Goal: Task Accomplishment & Management: Complete application form

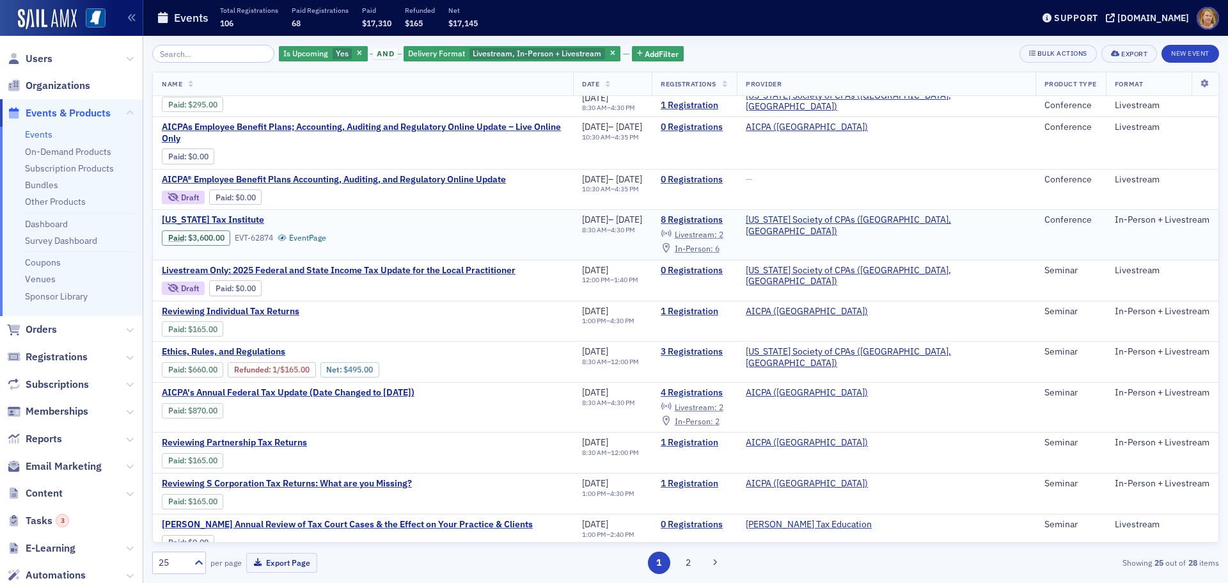
scroll to position [574, 0]
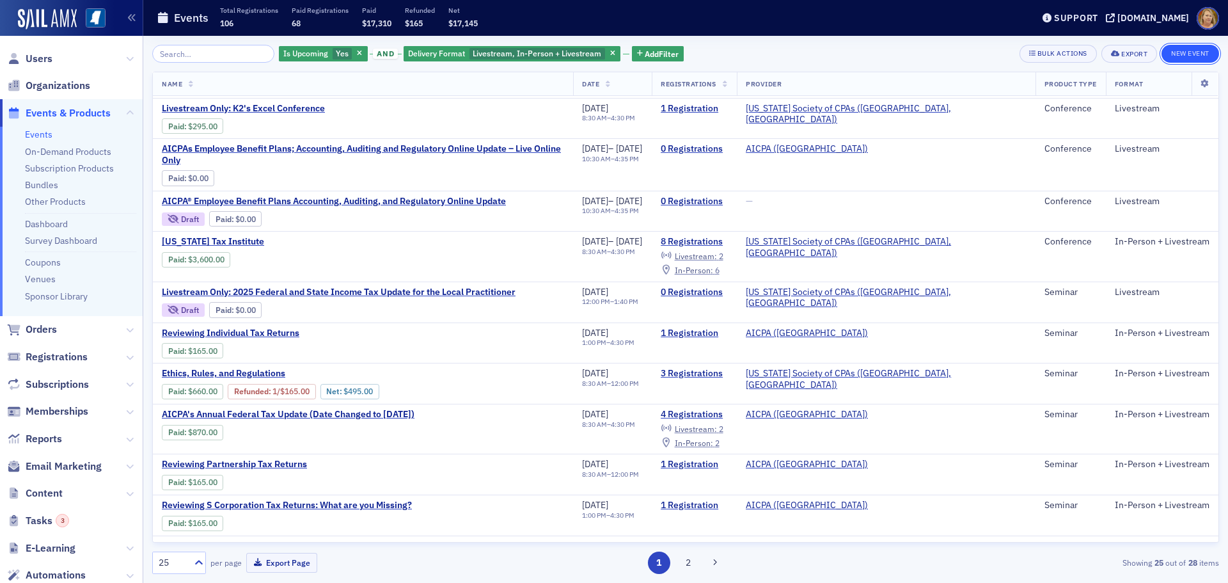
click at [1170, 54] on button "New Event" at bounding box center [1190, 54] width 58 height 18
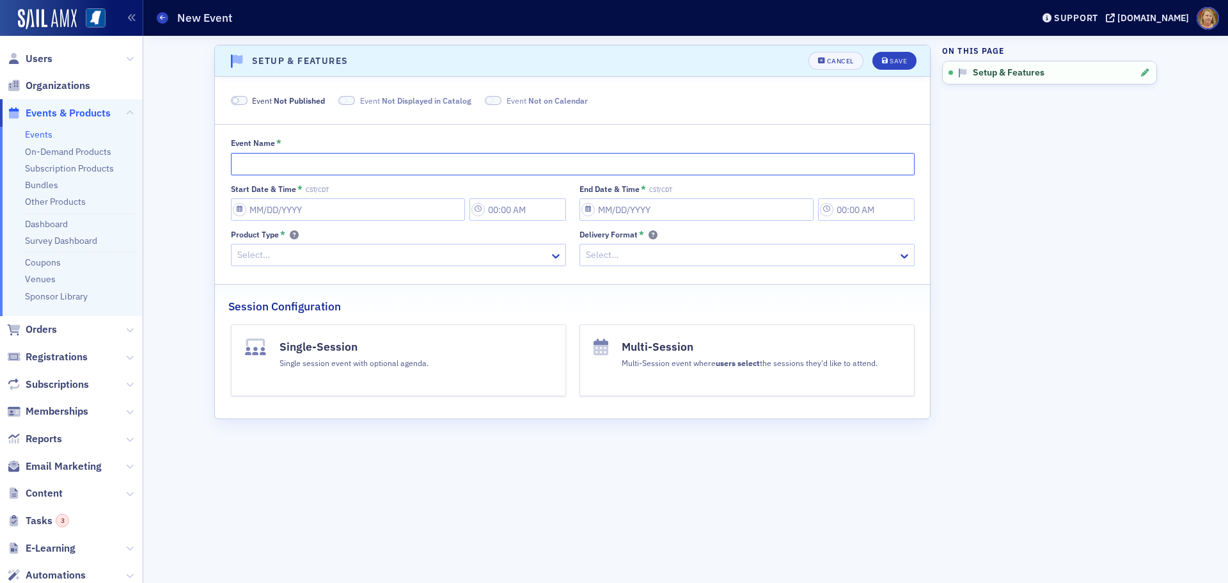
click at [235, 161] on input "Event Name *" at bounding box center [573, 164] width 684 height 22
paste input "AICPA Construction & Real Estate Conference"
click at [261, 166] on input "AICPA Construction & Real Estate Conference" at bounding box center [573, 164] width 684 height 22
type input "AICPAs Construction & Real Estate Conference"
select select "9"
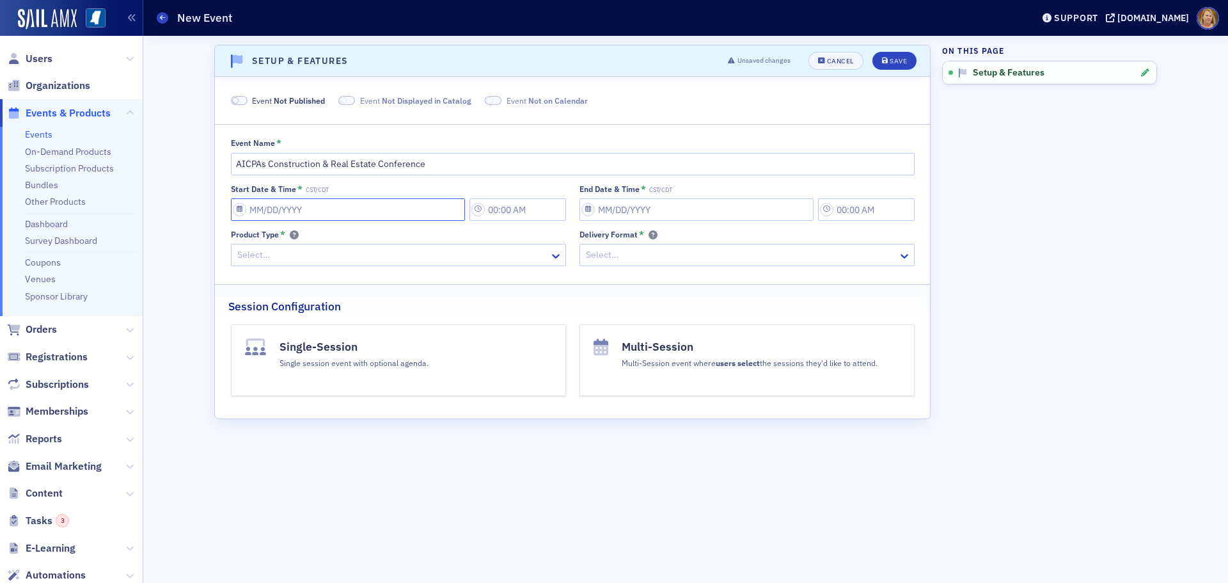
select select "2025"
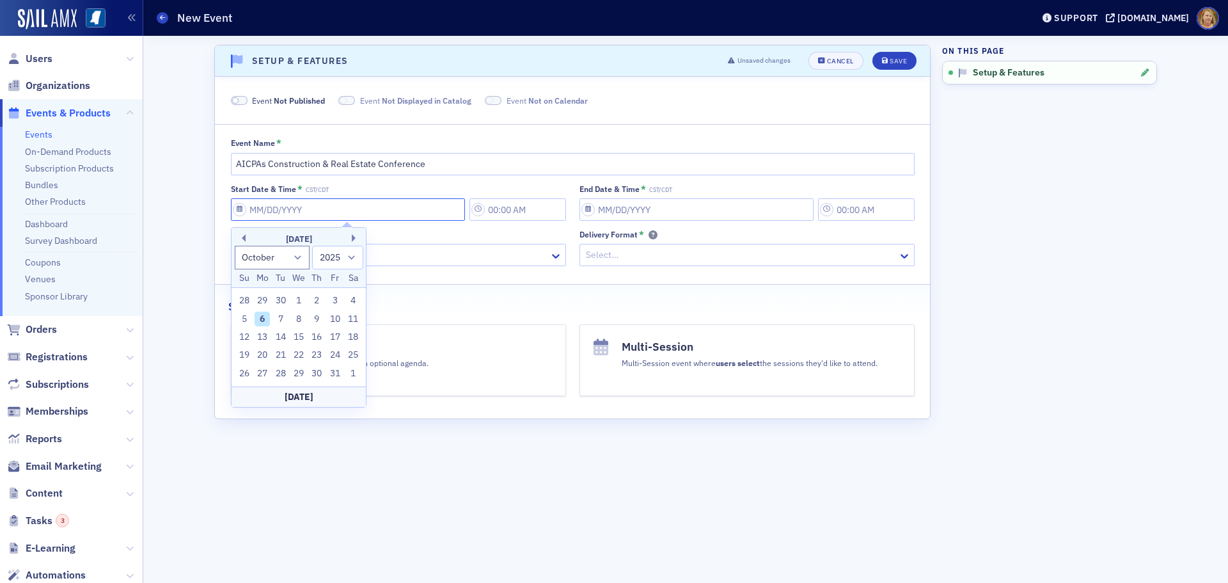
click at [259, 212] on input "Start Date & Time * CST/CDT" at bounding box center [348, 209] width 234 height 22
click at [352, 236] on button "Next Month" at bounding box center [356, 238] width 8 height 8
click at [353, 236] on button "Next Month" at bounding box center [356, 238] width 8 height 8
select select "11"
click at [261, 318] on div "8" at bounding box center [262, 318] width 15 height 15
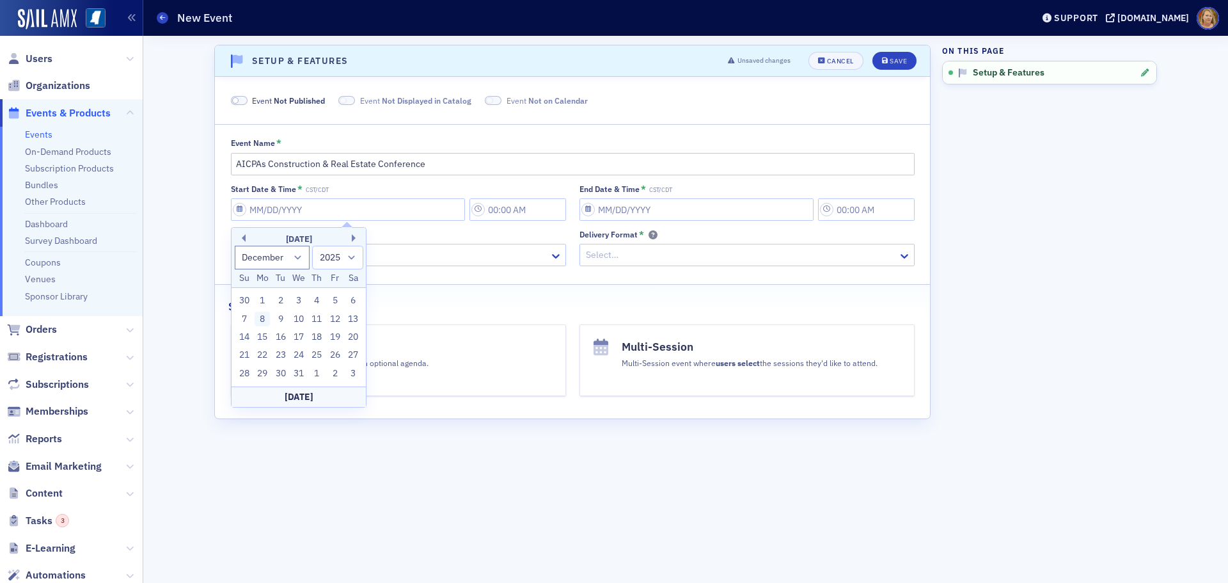
type input "12/08/2025"
type input "12:00 PM"
type input "12/08/2025"
type input "1:00 PM"
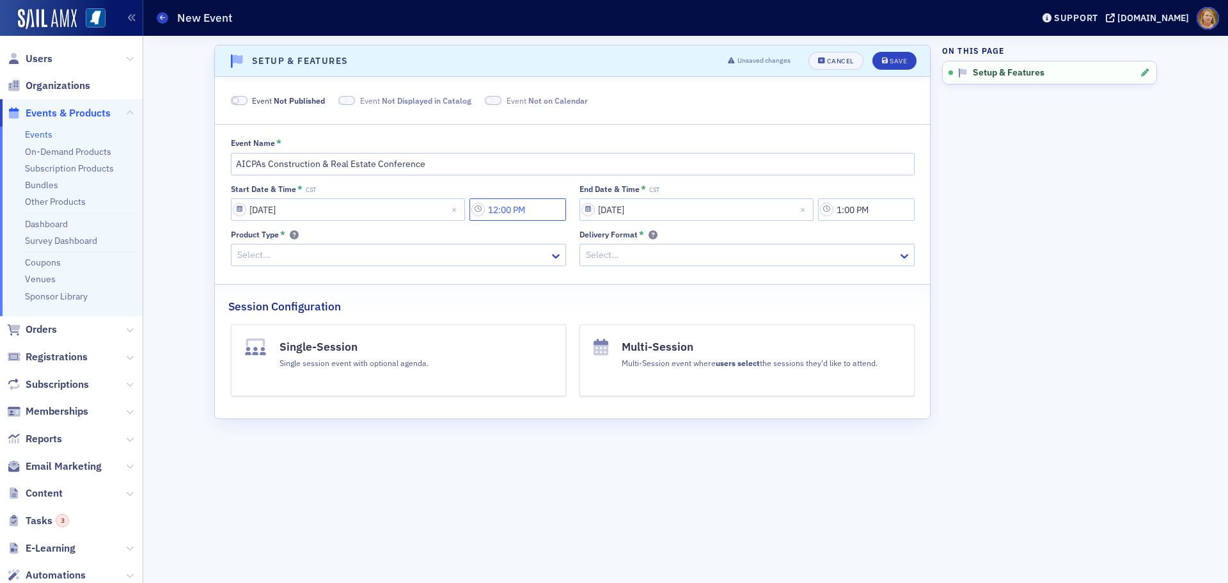
click at [506, 210] on input "12:00 PM" at bounding box center [517, 209] width 97 height 22
click at [605, 208] on icon at bounding box center [610, 209] width 13 height 13
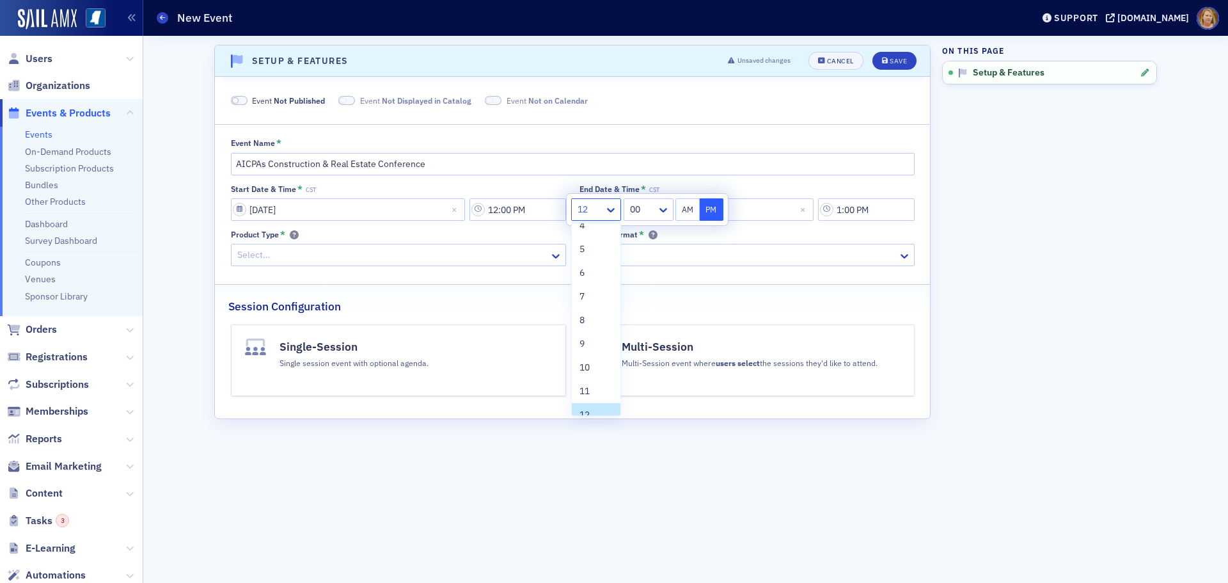
scroll to position [88, 0]
click at [585, 336] on div "9" at bounding box center [595, 339] width 33 height 13
click at [691, 209] on button "AM" at bounding box center [687, 209] width 24 height 22
type input "9:00 AM"
click at [751, 208] on input "12/08/2025" at bounding box center [696, 209] width 234 height 22
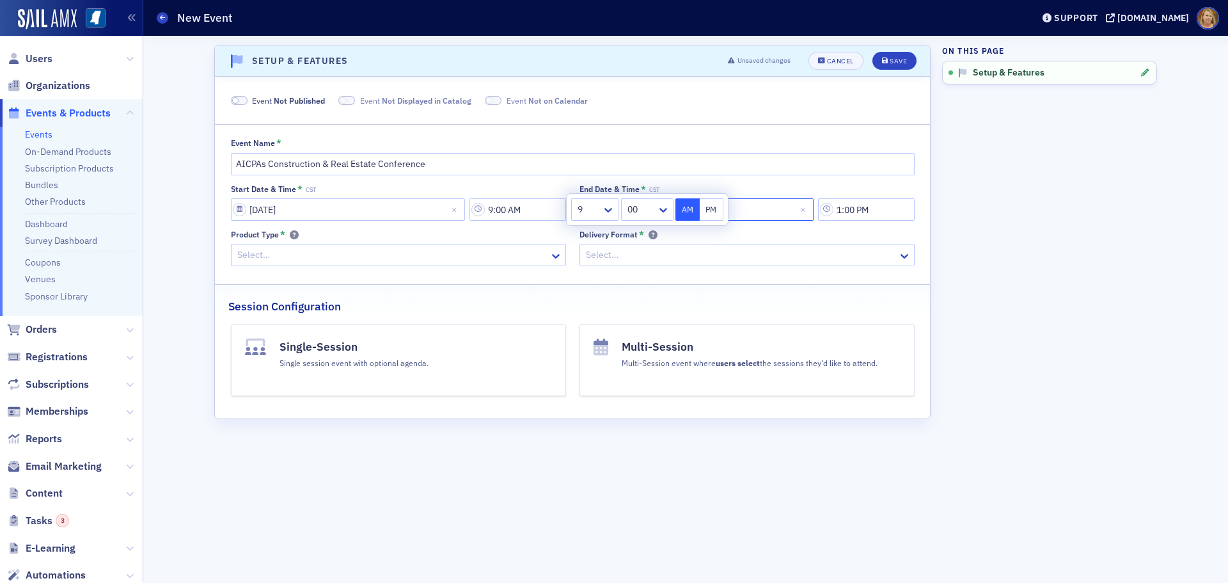
select select "11"
select select "2025"
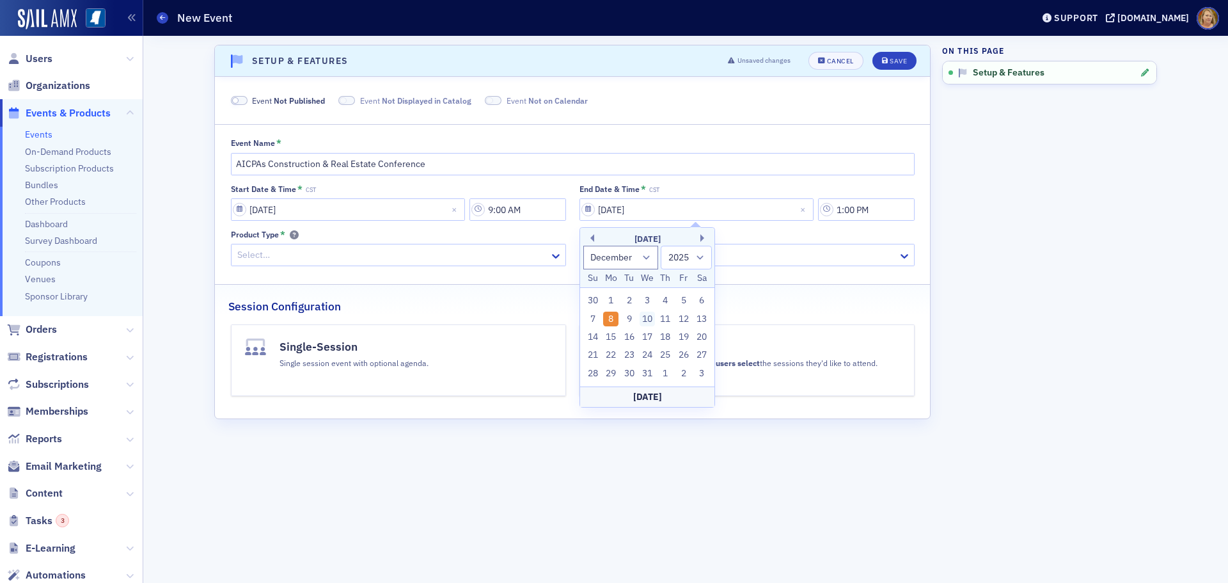
click at [650, 315] on div "10" at bounding box center [647, 318] width 15 height 15
type input "[DATE]"
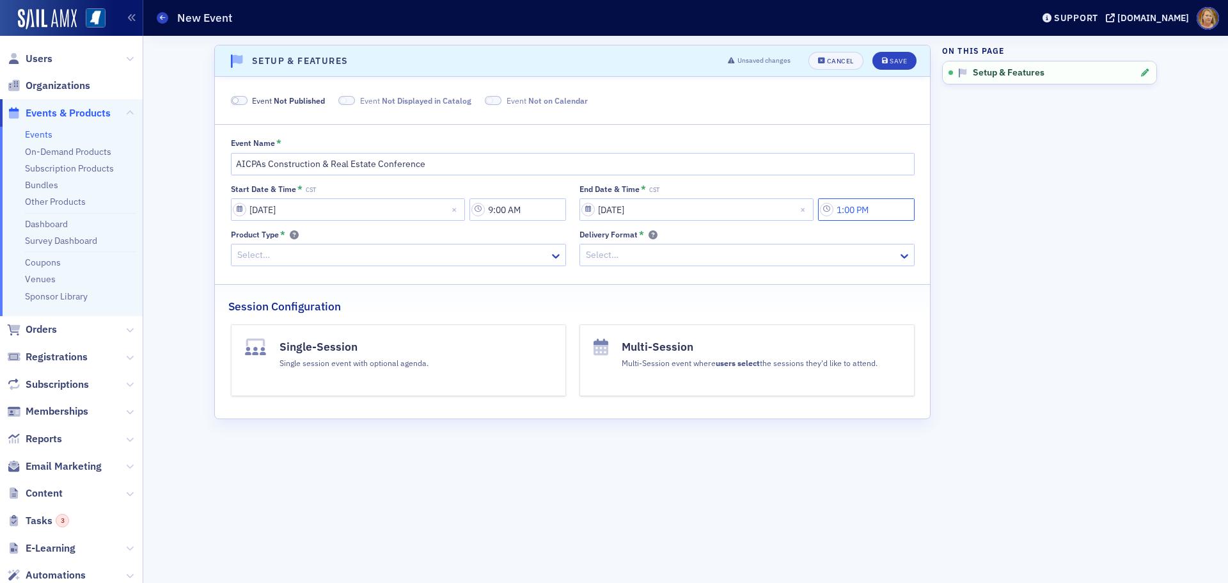
click at [850, 213] on input "1:00 PM" at bounding box center [866, 209] width 97 height 22
click at [706, 208] on icon at bounding box center [706, 209] width 13 height 13
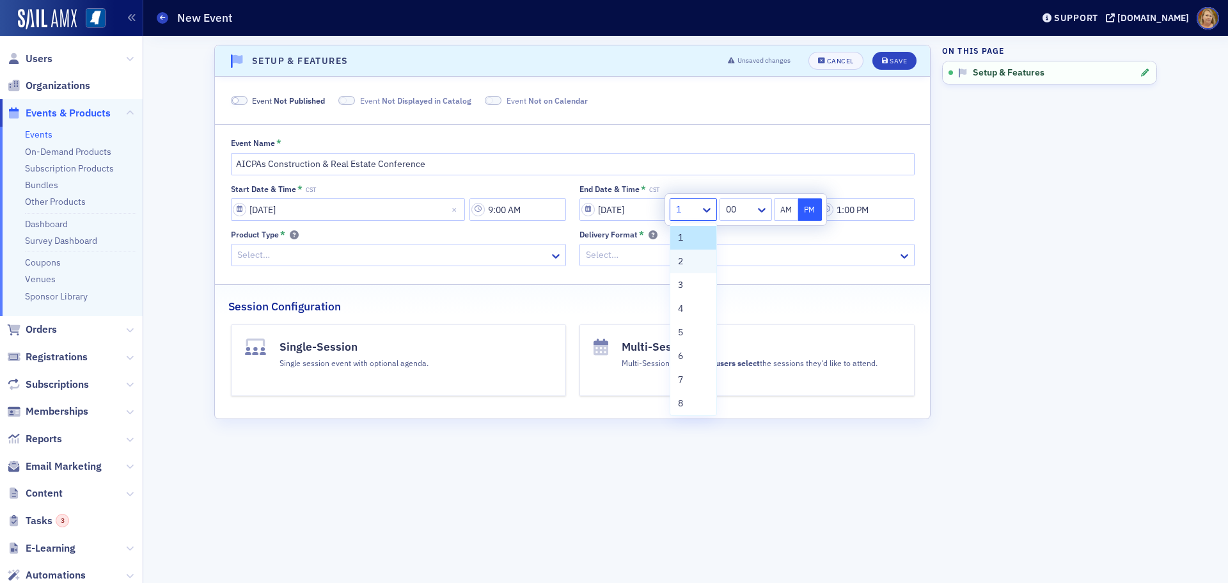
click at [695, 259] on div "2" at bounding box center [693, 261] width 31 height 13
type input "2:00 PM"
click at [806, 212] on button "PM" at bounding box center [810, 209] width 24 height 22
click at [799, 250] on div at bounding box center [741, 255] width 312 height 16
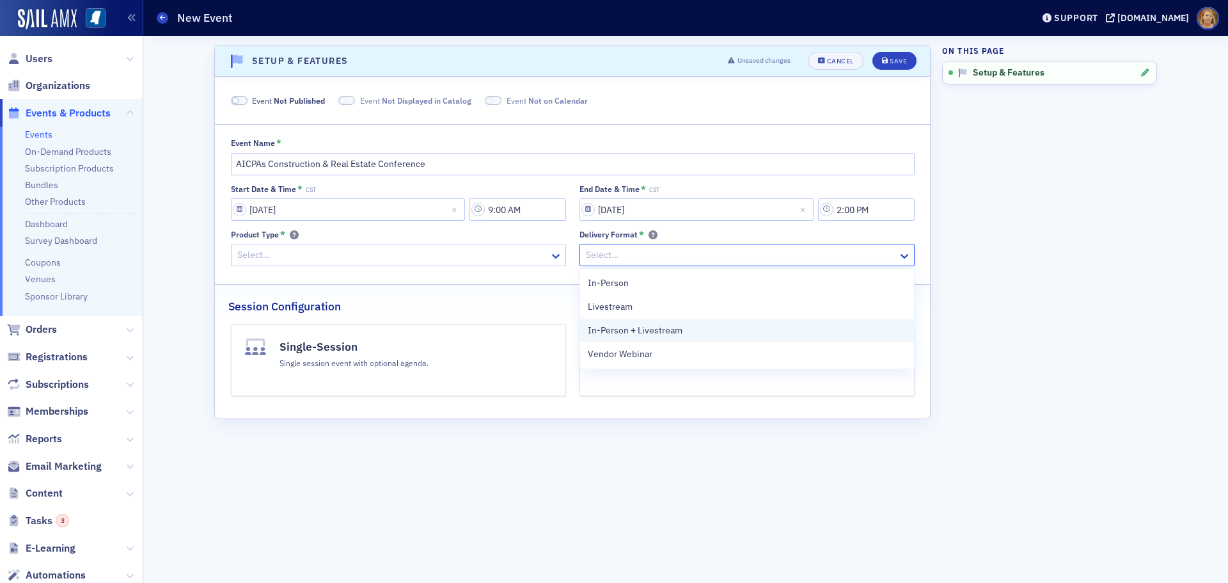
click at [672, 334] on span "In-Person + Livestream" at bounding box center [635, 330] width 95 height 13
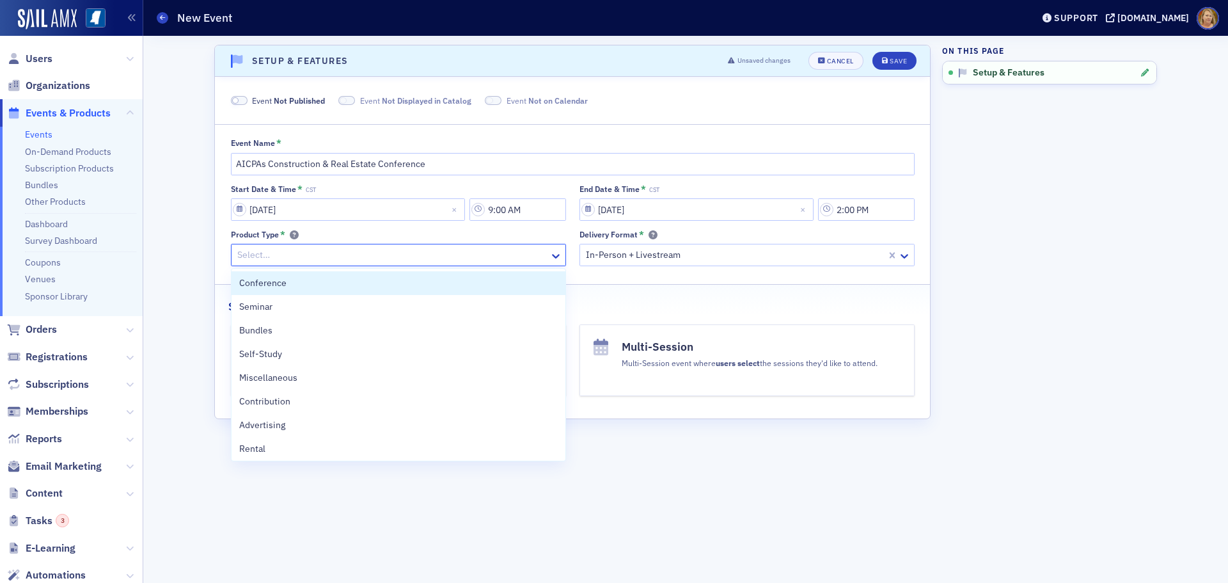
click at [529, 262] on div at bounding box center [392, 255] width 312 height 16
click at [282, 277] on span "Conference" at bounding box center [262, 282] width 47 height 13
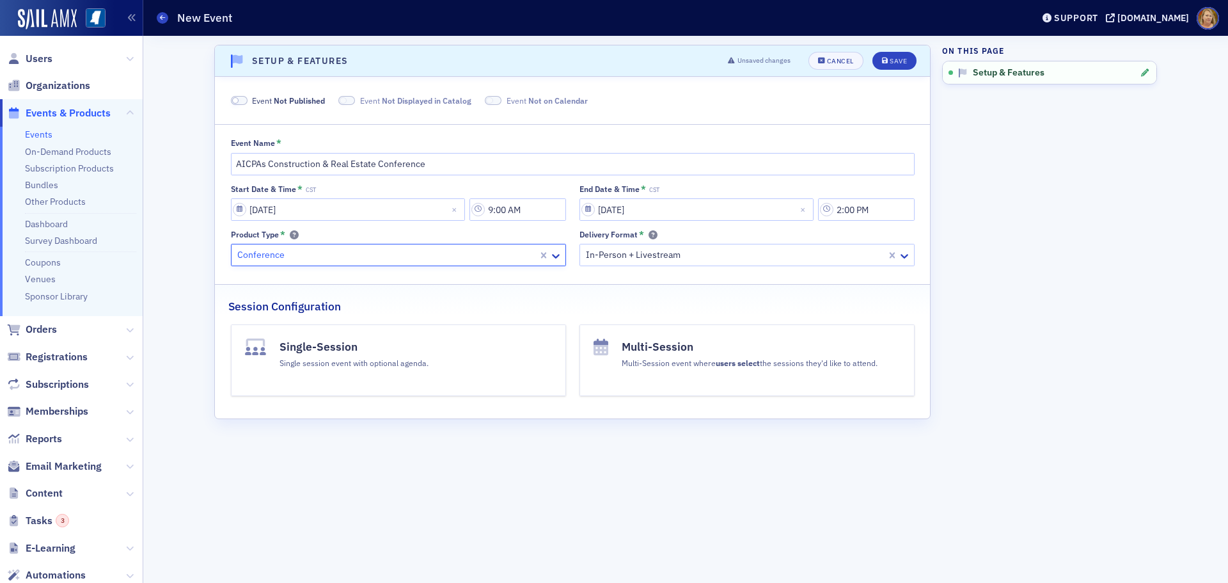
click at [386, 355] on div "Single session event with optional agenda." at bounding box center [353, 362] width 149 height 14
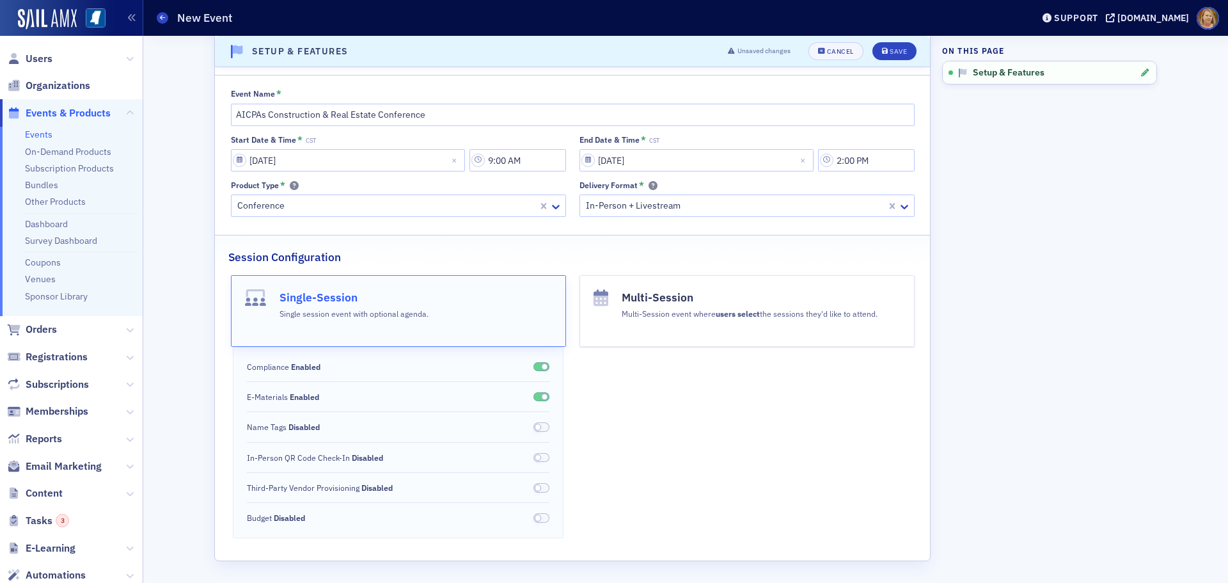
scroll to position [50, 0]
click at [883, 49] on icon "submit" at bounding box center [885, 51] width 6 height 7
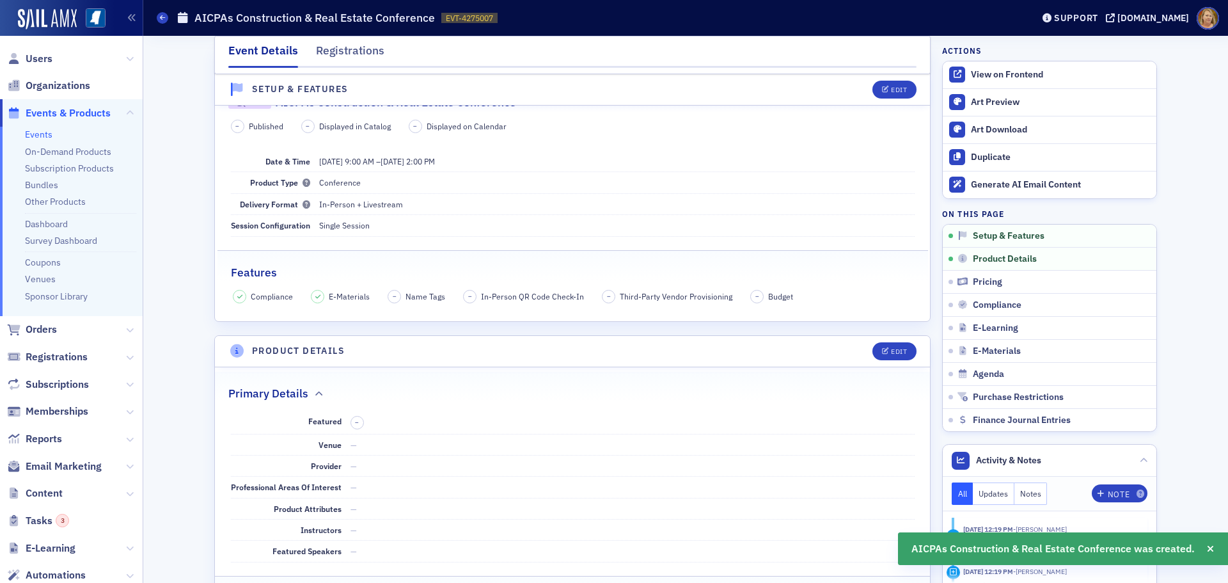
scroll to position [256, 0]
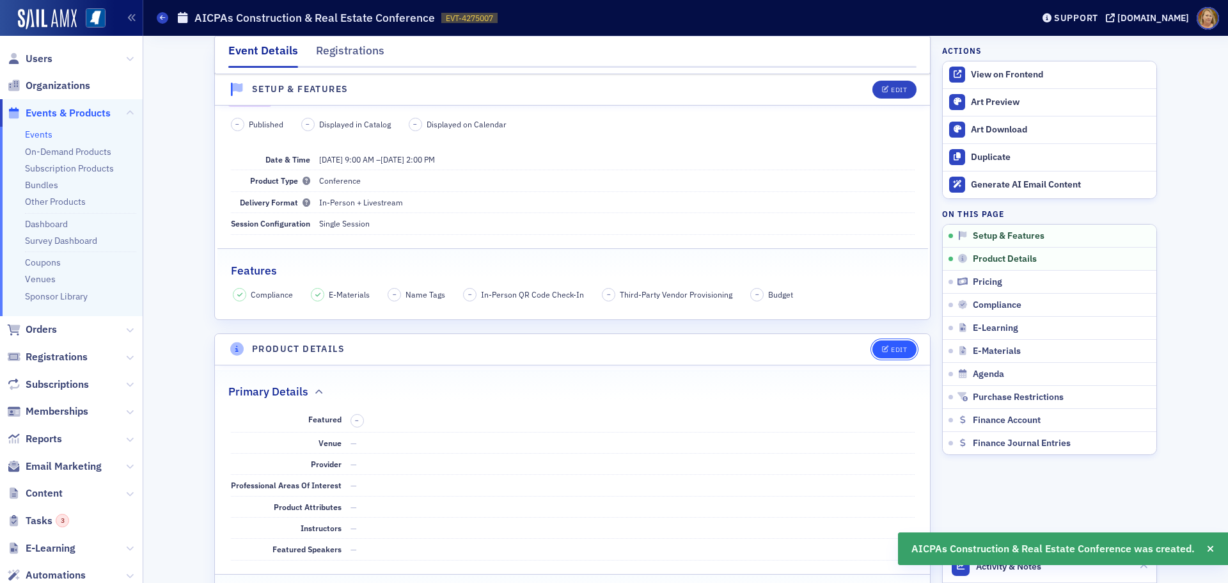
click at [891, 349] on div "Edit" at bounding box center [899, 349] width 16 height 7
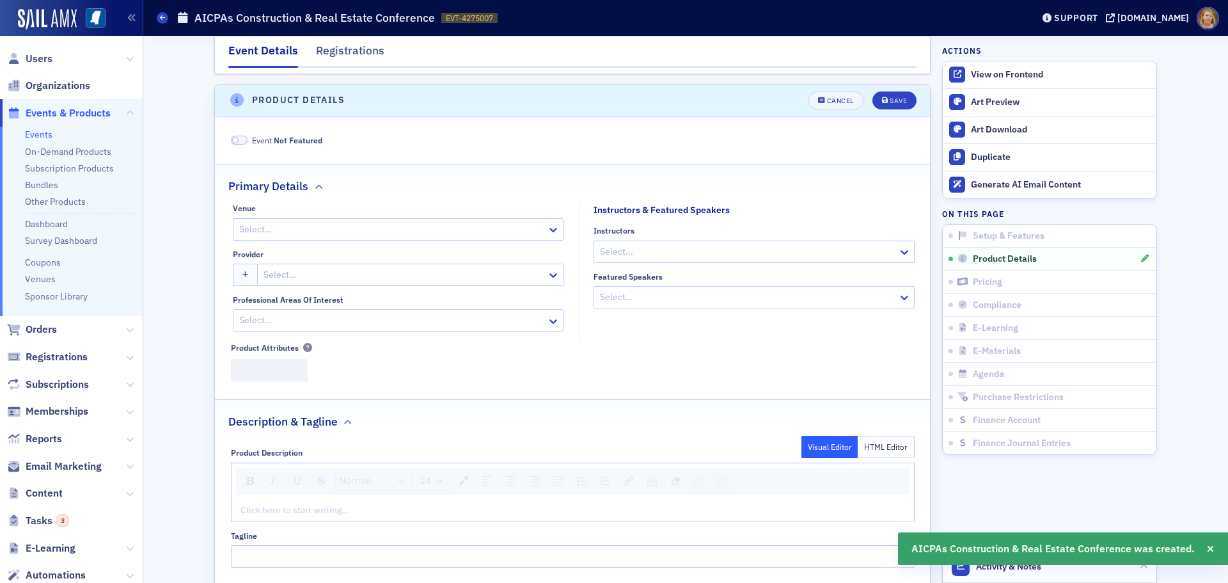
scroll to position [515, 0]
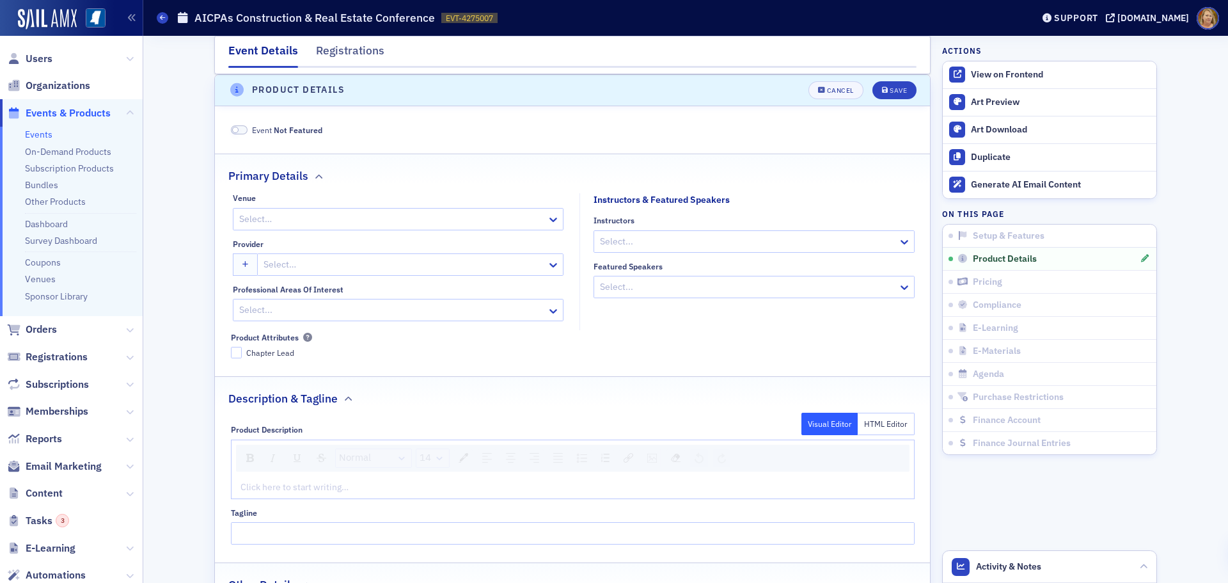
click at [367, 223] on div at bounding box center [392, 219] width 308 height 16
click at [355, 262] on div at bounding box center [403, 264] width 283 height 16
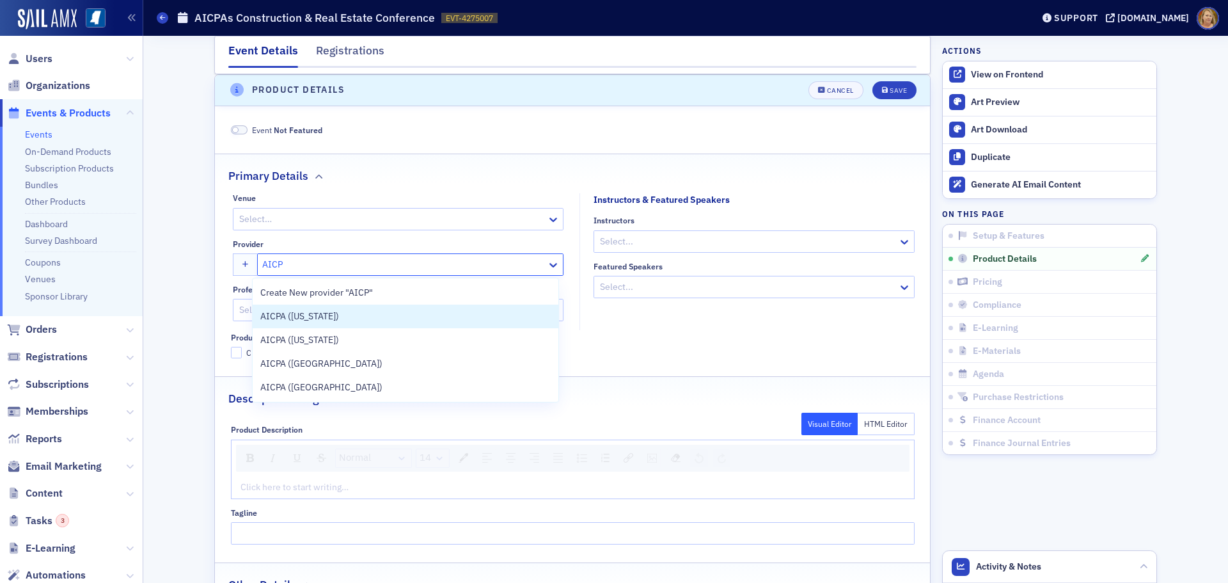
type input "AICPA"
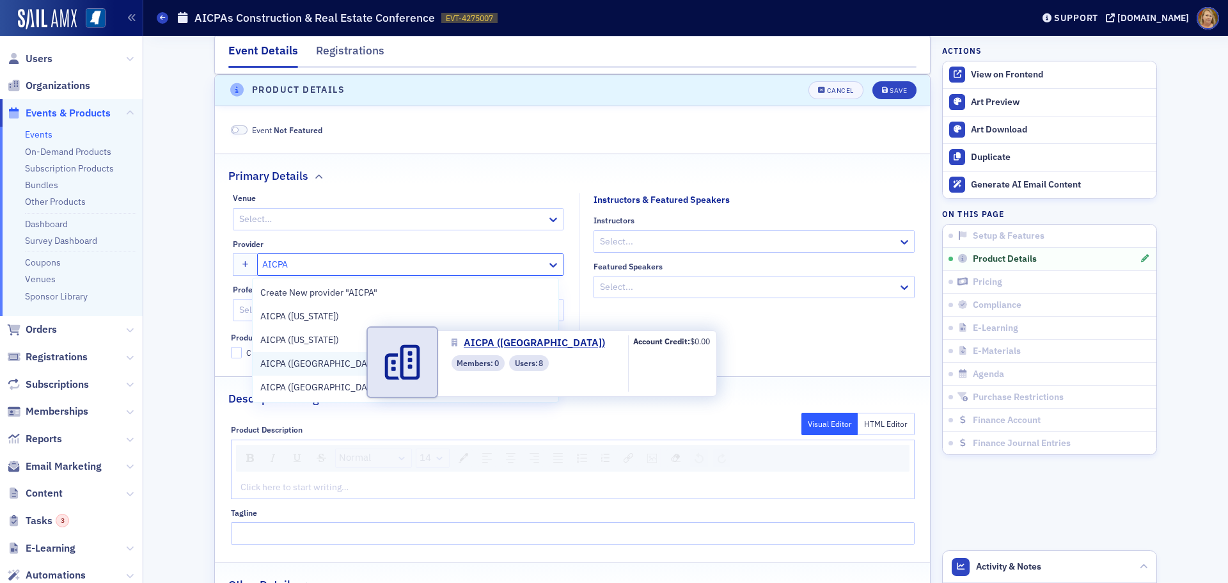
click at [314, 365] on span "AICPA ([GEOGRAPHIC_DATA])" at bounding box center [321, 363] width 122 height 13
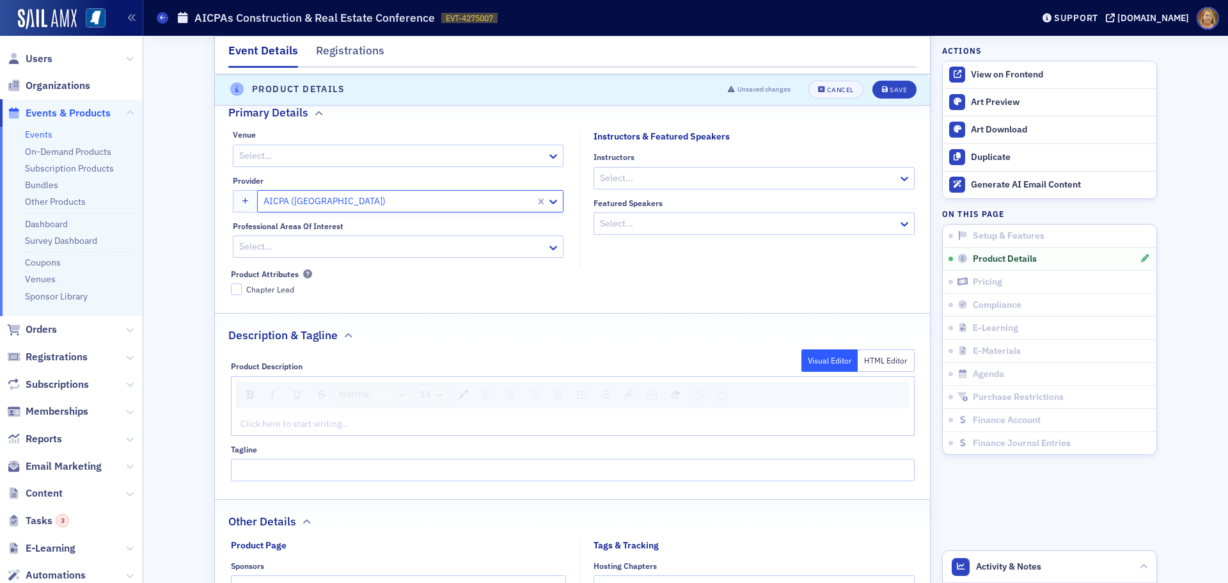
scroll to position [579, 0]
click at [288, 425] on div "rdw-editor" at bounding box center [573, 422] width 664 height 13
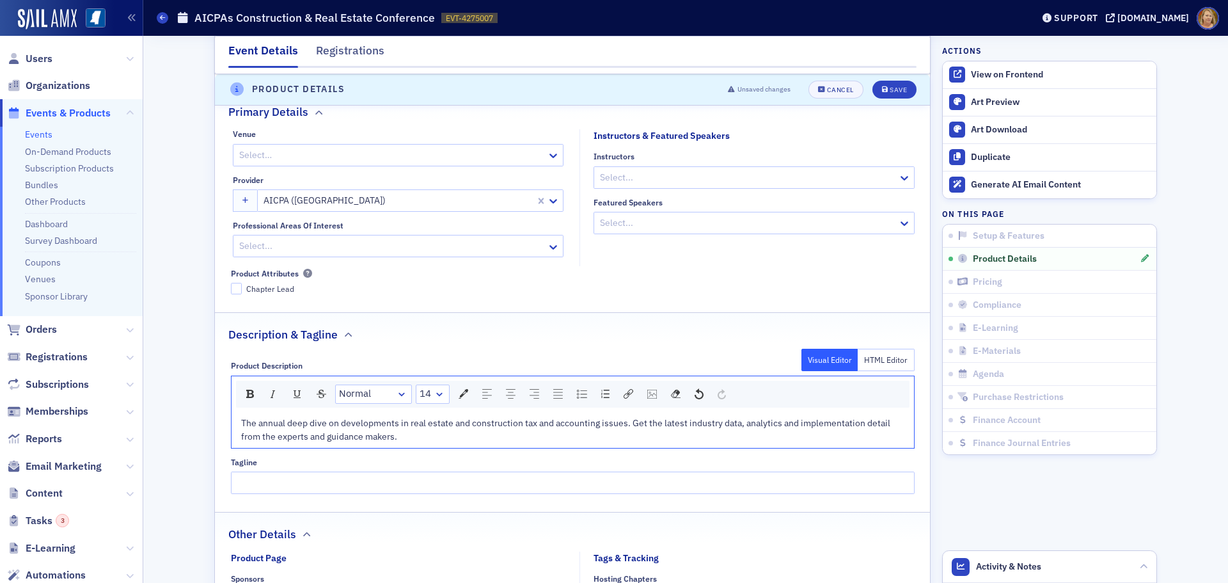
click at [413, 440] on div "The annual deep dive on developments in real estate and construction tax and ac…" at bounding box center [573, 429] width 664 height 27
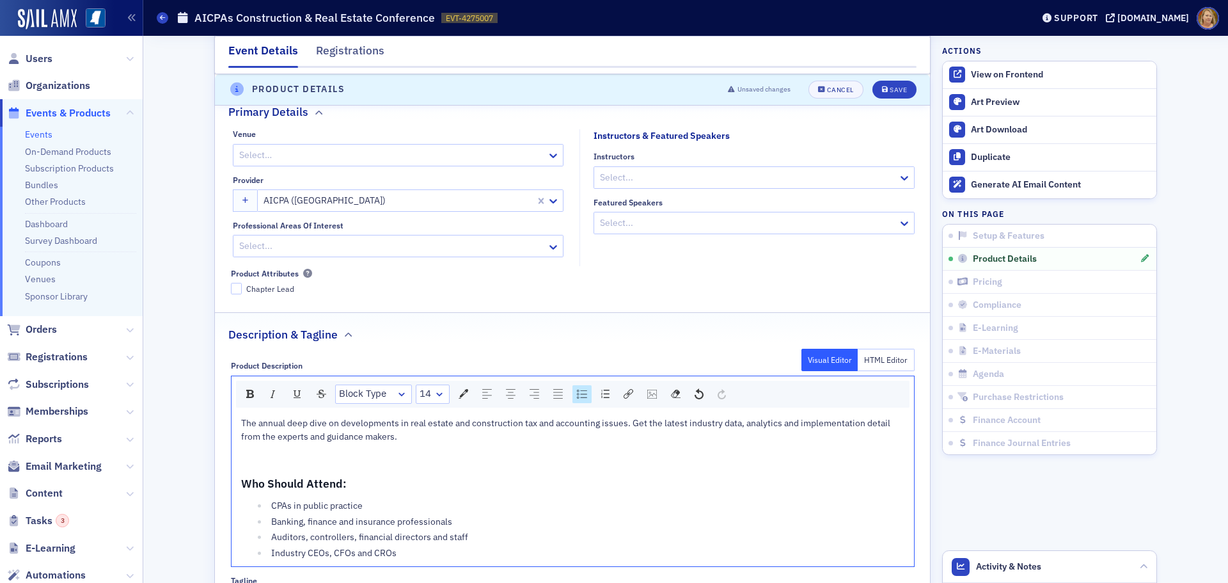
click at [234, 463] on div "The annual deep dive on developments in real estate and construction tax and ac…" at bounding box center [573, 489] width 682 height 155
click at [241, 463] on div "The annual deep dive on developments in real estate and construction tax and ac…" at bounding box center [573, 487] width 664 height 143
click at [241, 462] on div "The annual deep dive on developments in real estate and construction tax and ac…" at bounding box center [573, 487] width 664 height 143
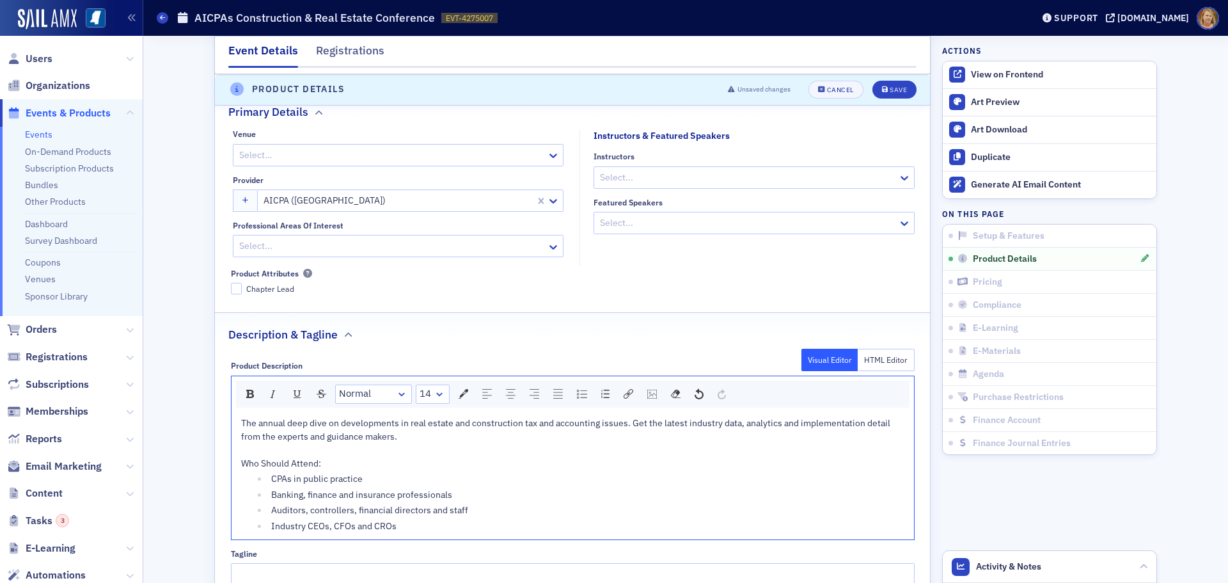
scroll to position [643, 0]
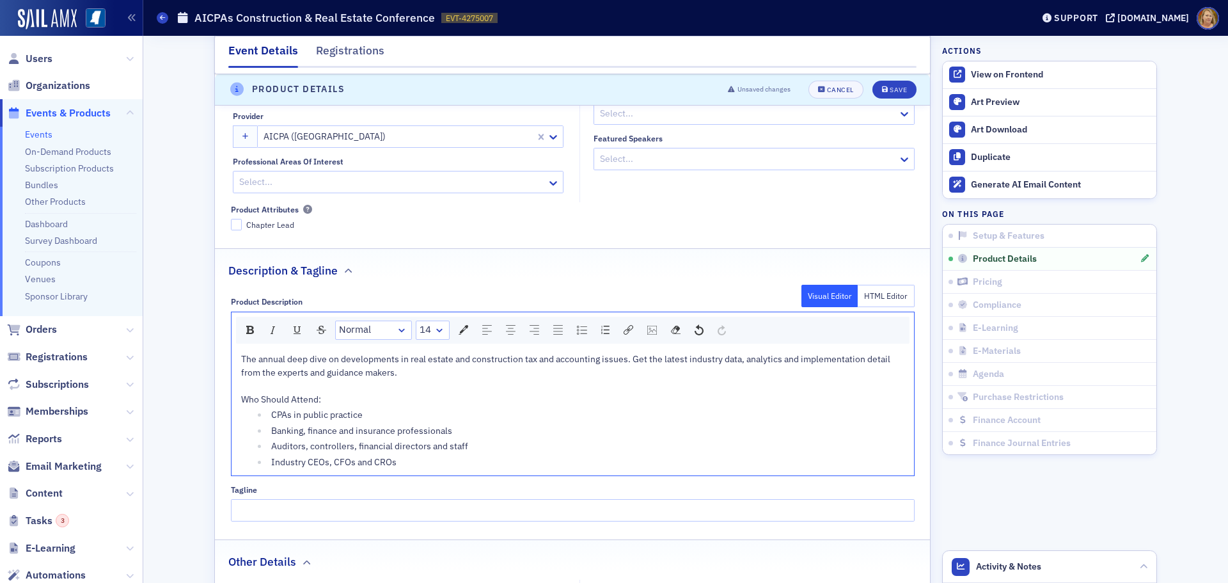
click at [403, 462] on div "Industry CEOs, CFOs and CROs" at bounding box center [588, 461] width 634 height 13
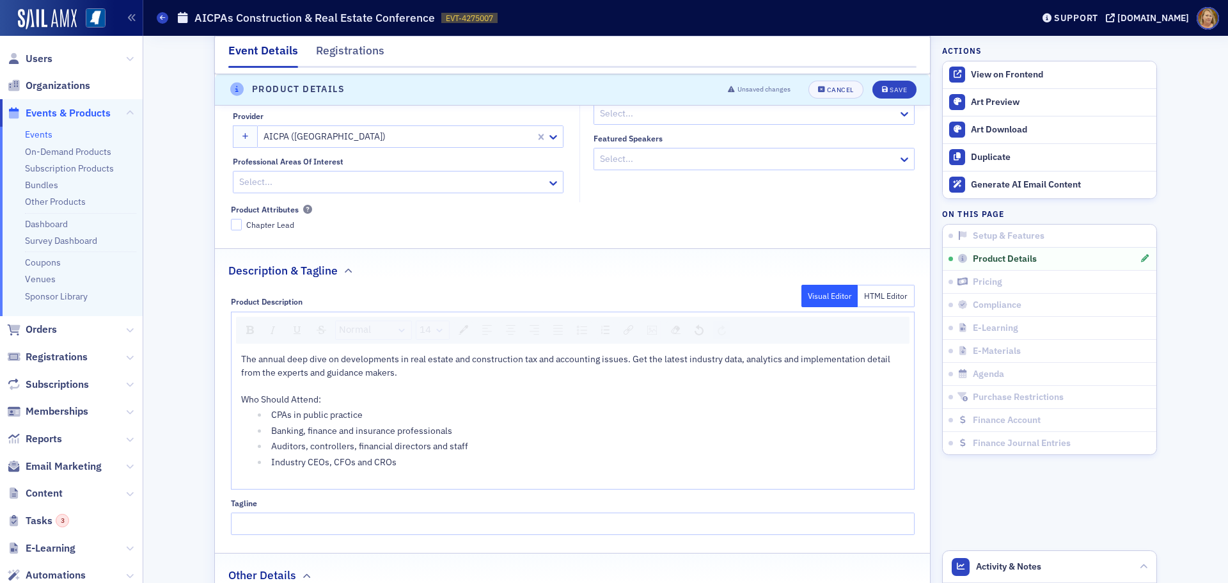
click at [277, 477] on div "rdw-editor" at bounding box center [573, 477] width 664 height 13
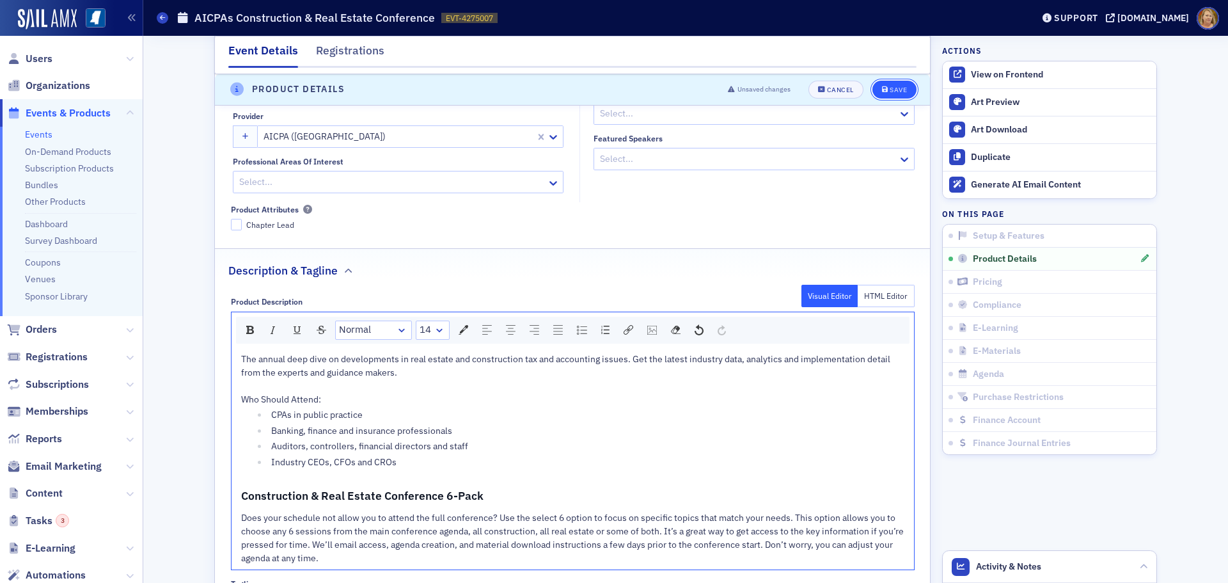
click at [890, 91] on div "Save" at bounding box center [898, 89] width 17 height 7
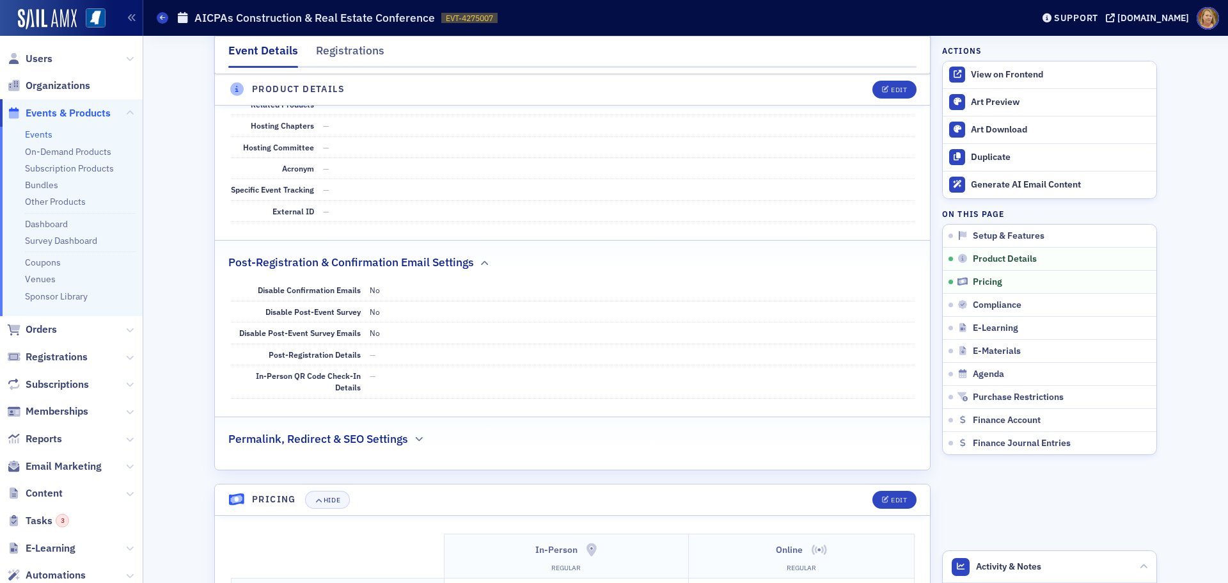
scroll to position [1091, 0]
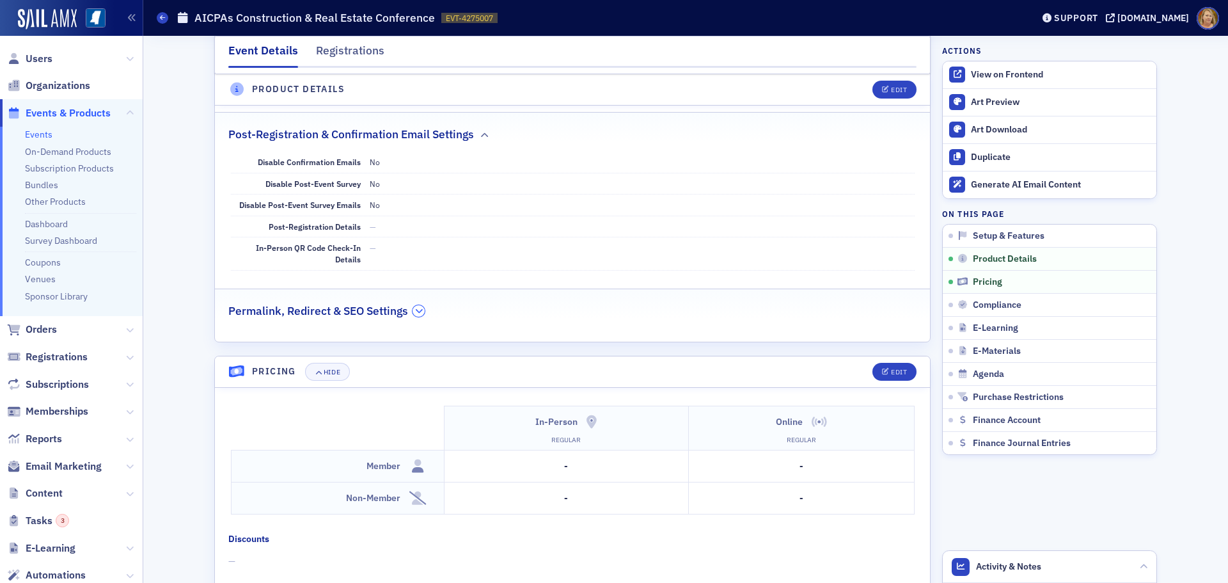
click at [413, 312] on button "button" at bounding box center [419, 311] width 12 height 12
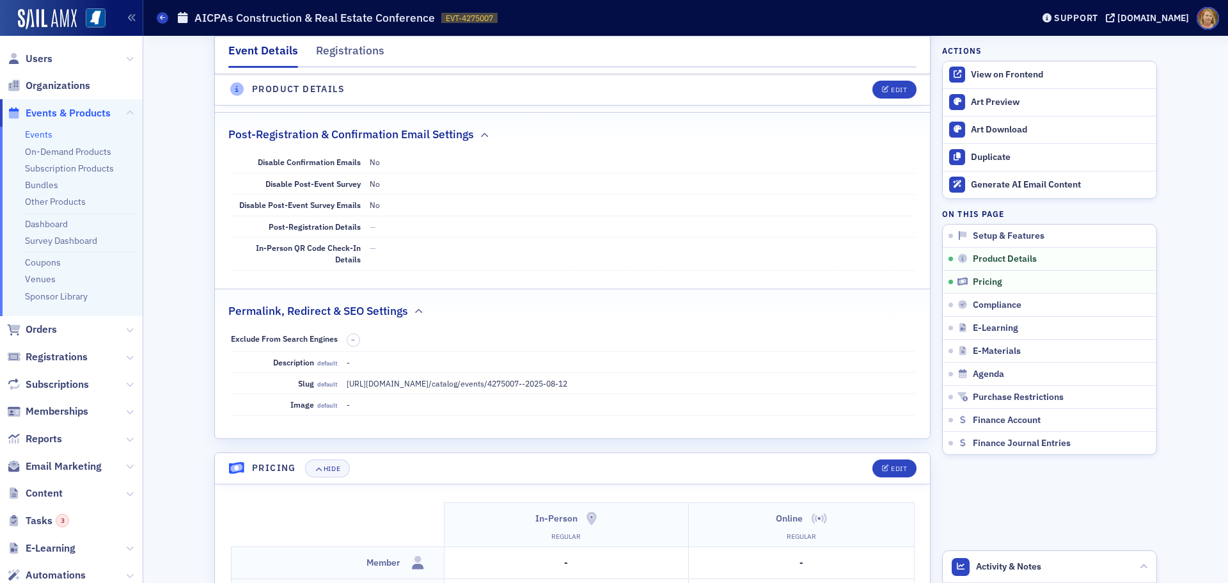
click at [370, 309] on h2 "Permalink, Redirect & SEO Settings" at bounding box center [318, 311] width 180 height 17
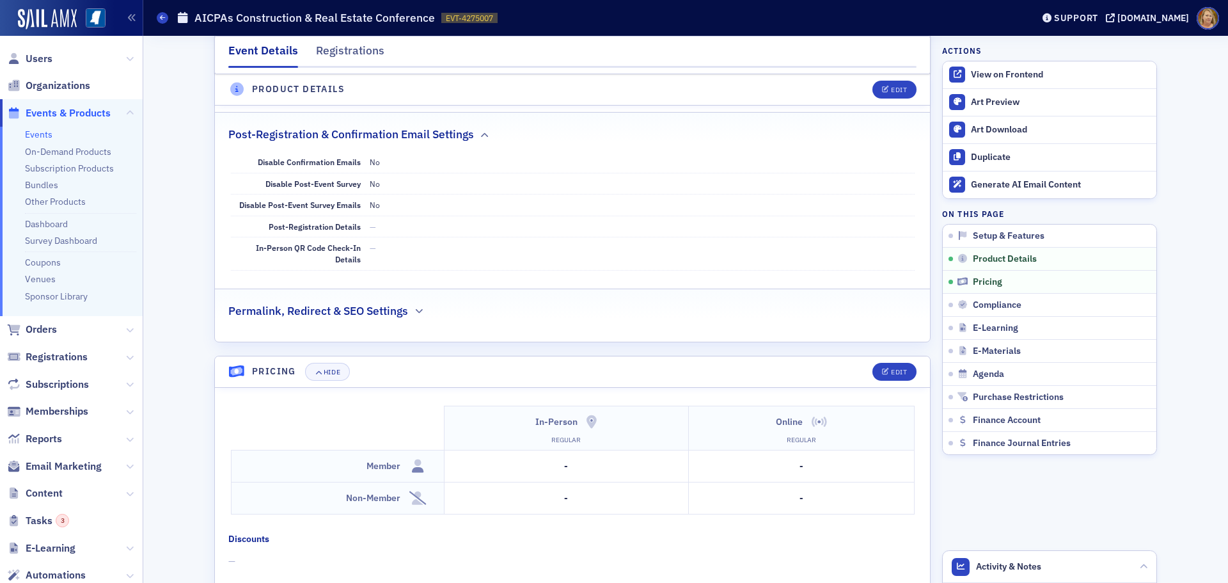
click at [370, 309] on h2 "Permalink, Redirect & SEO Settings" at bounding box center [318, 311] width 180 height 17
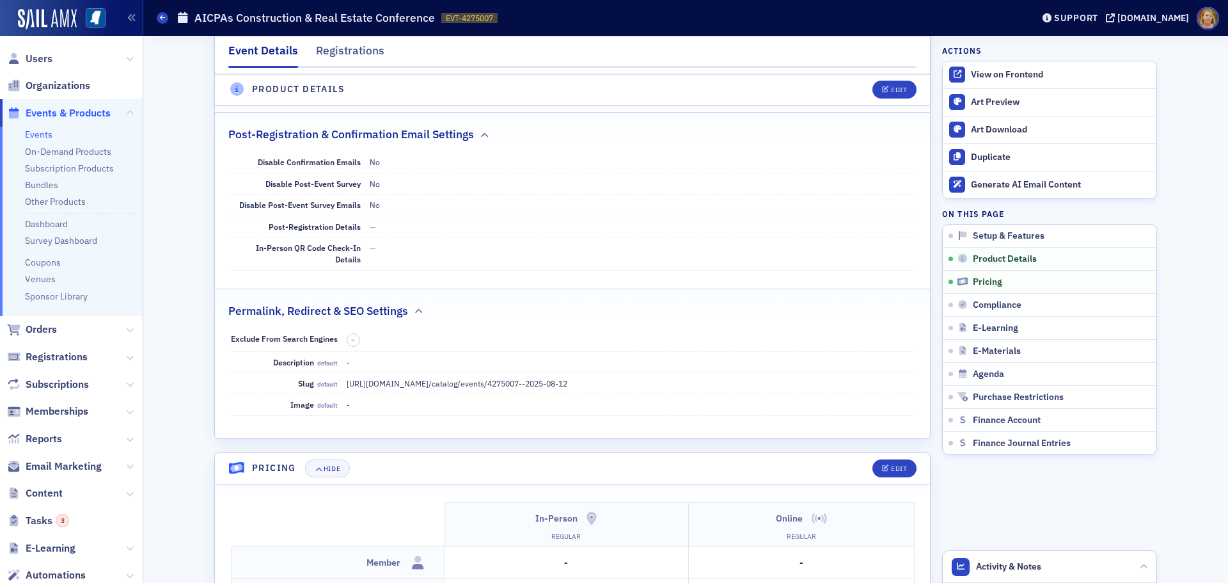
click at [340, 386] on div "Slug default https://ms-cpa.org / catalog/events/4275007- -2025-08-12" at bounding box center [573, 383] width 684 height 21
drag, startPoint x: 340, startPoint y: 384, endPoint x: 558, endPoint y: 382, distance: 217.5
click at [558, 382] on div "Slug default https://ms-cpa.org / catalog/events/4275007- -2025-08-12" at bounding box center [573, 383] width 684 height 21
drag, startPoint x: 544, startPoint y: 382, endPoint x: 499, endPoint y: 378, distance: 45.0
drag, startPoint x: 499, startPoint y: 378, endPoint x: 473, endPoint y: 387, distance: 28.3
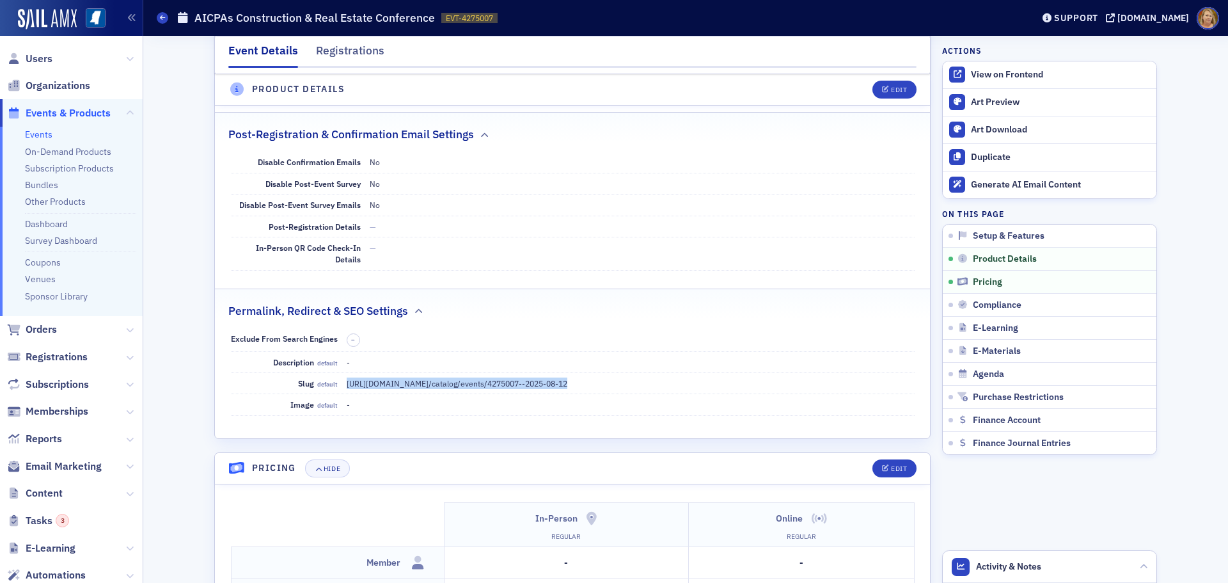
click at [473, 387] on dd "https://ms-cpa.org / catalog/events/4275007- -2025-08-12" at bounding box center [631, 383] width 568 height 20
drag, startPoint x: 550, startPoint y: 382, endPoint x: 342, endPoint y: 377, distance: 208.5
click at [347, 377] on dd "https://ms-cpa.org / catalog/events/4275007- -2025-08-12" at bounding box center [631, 383] width 568 height 20
click at [894, 86] on div "Edit" at bounding box center [899, 89] width 16 height 7
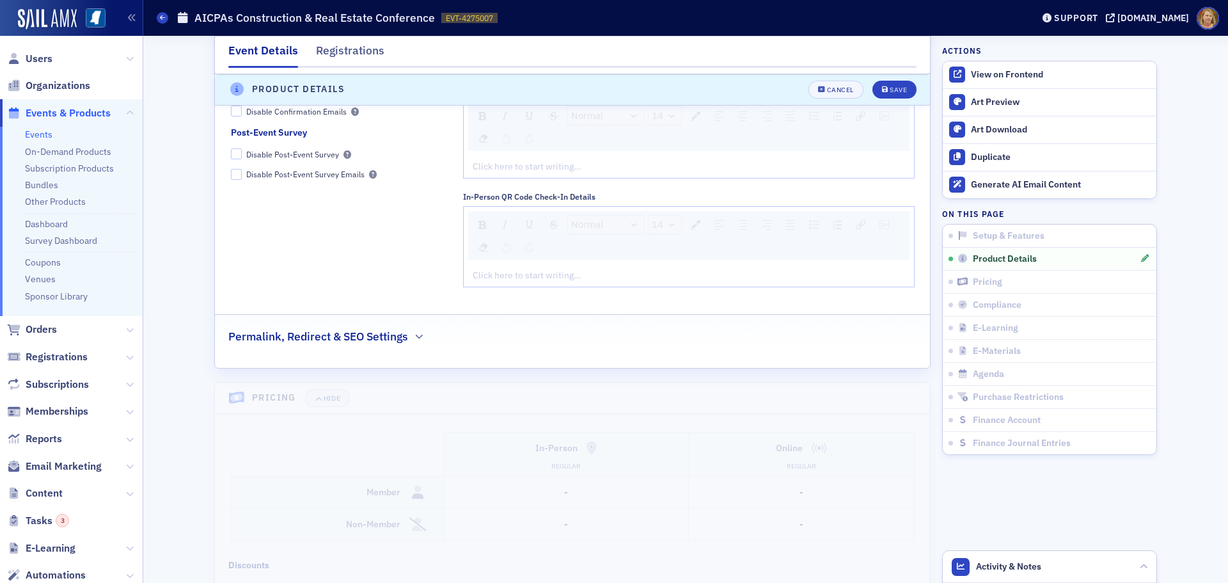
scroll to position [1667, 0]
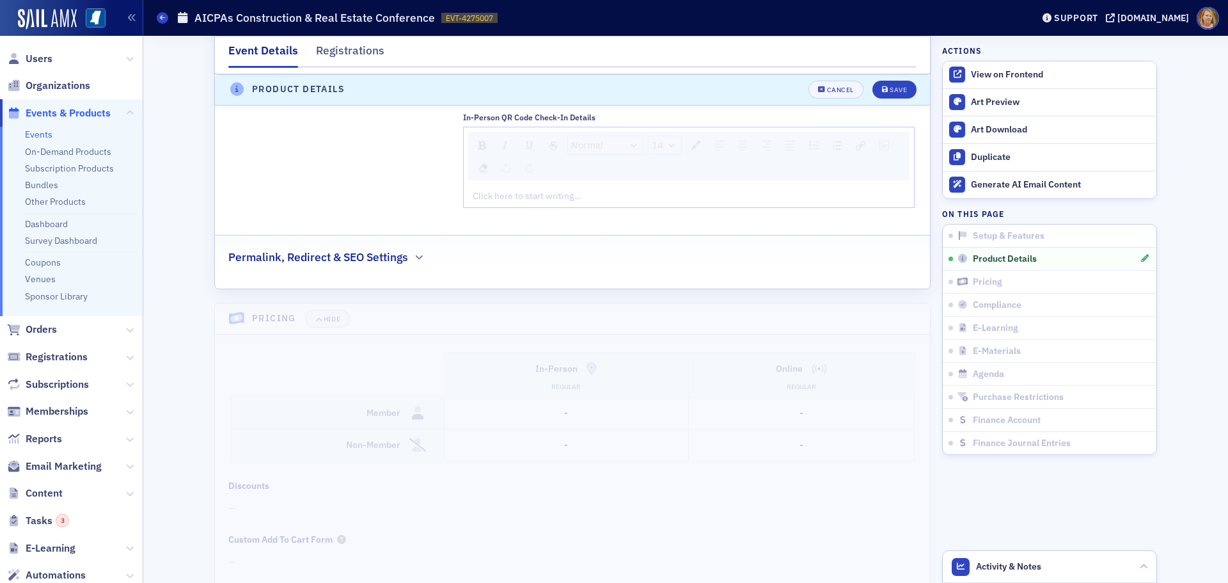
click at [397, 260] on h2 "Permalink, Redirect & SEO Settings" at bounding box center [318, 257] width 180 height 17
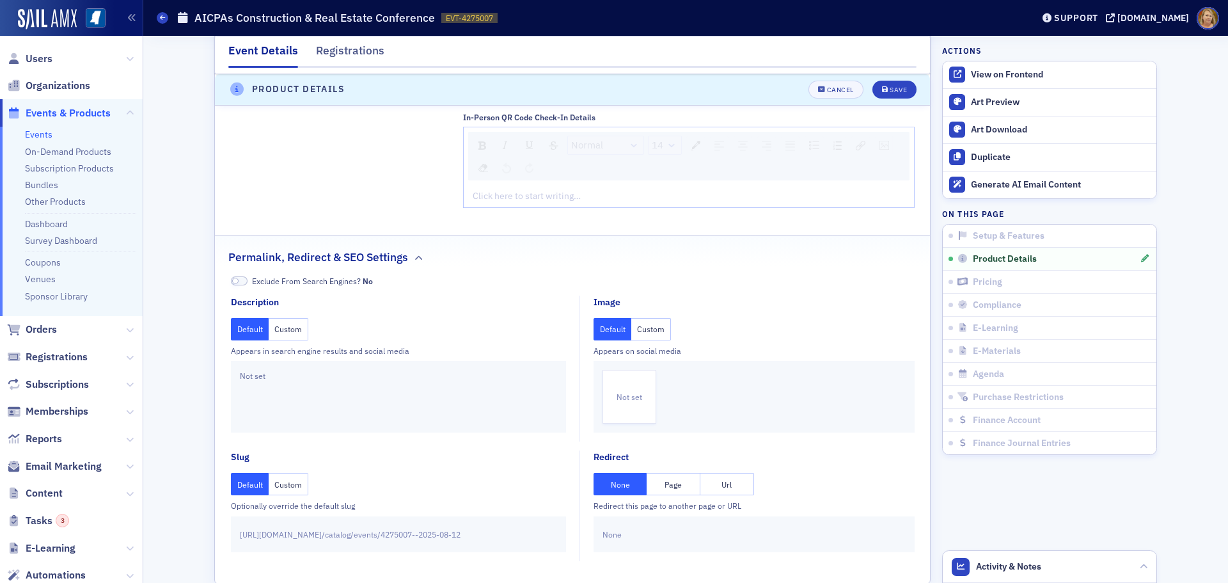
click at [608, 532] on div "None" at bounding box center [753, 534] width 321 height 36
drag, startPoint x: 608, startPoint y: 532, endPoint x: 580, endPoint y: 393, distance: 141.5
click at [580, 393] on div "Default Custom Appears on social media Not set" at bounding box center [751, 375] width 342 height 114
click at [644, 535] on div "None" at bounding box center [753, 534] width 321 height 36
click at [619, 535] on div "None" at bounding box center [753, 534] width 321 height 36
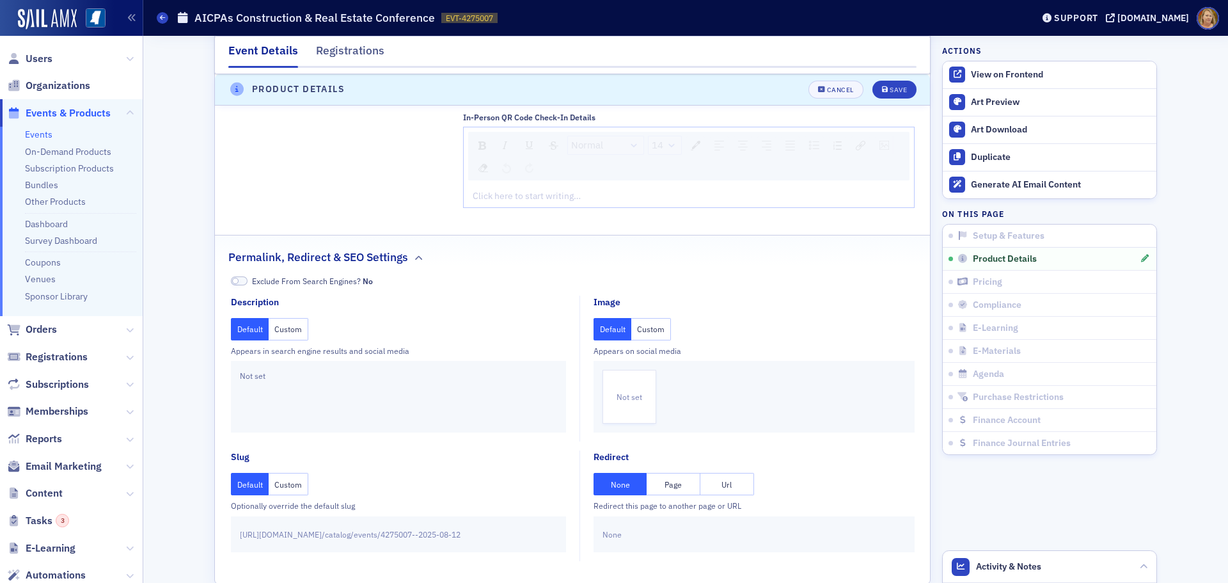
click at [606, 533] on div "None" at bounding box center [753, 534] width 321 height 36
click at [717, 483] on button "Url" at bounding box center [727, 484] width 54 height 22
paste input "https://www.aicpa-cima.com/cpe-learning/conference/aicpa-construction-real-esta…"
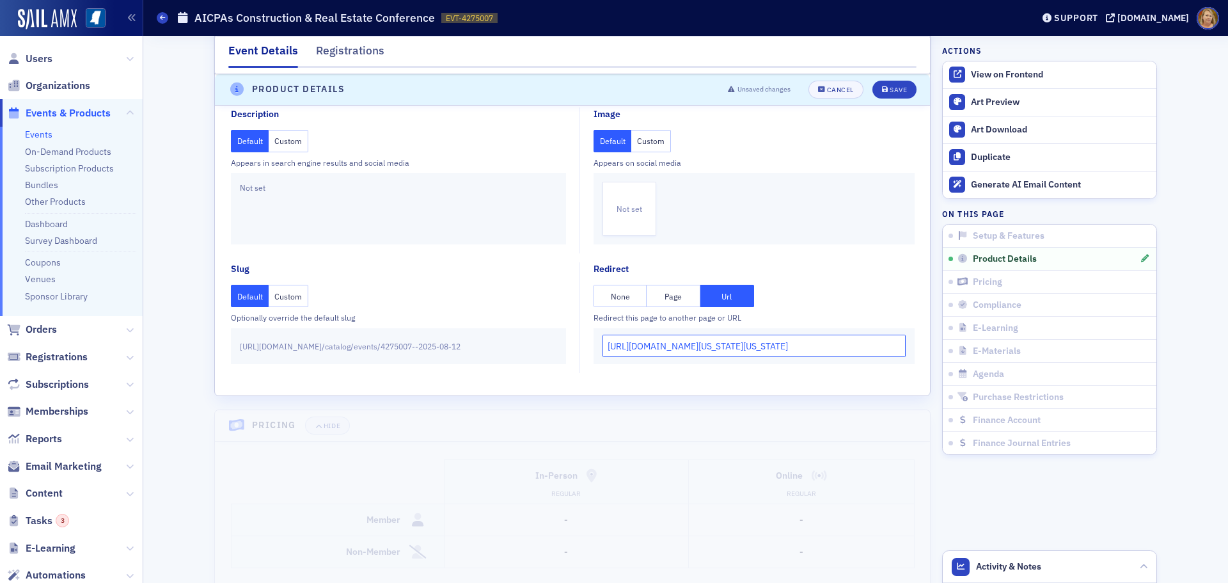
scroll to position [1922, 0]
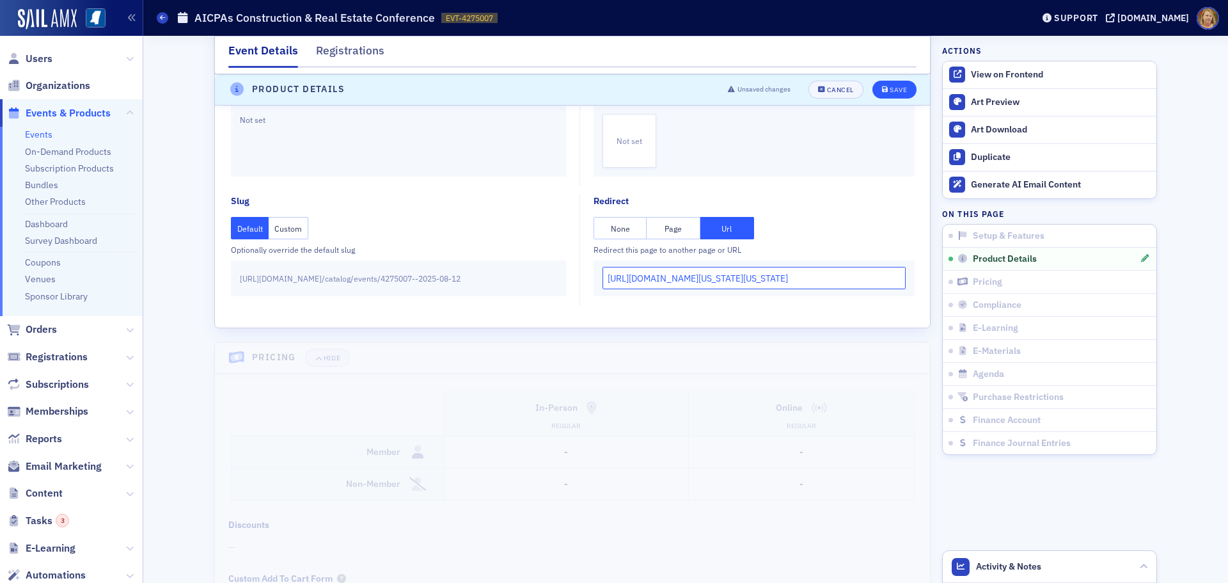
type input "https://www.aicpa-cima.com/cpe-learning/conference/aicpa-construction-real-esta…"
click at [894, 93] on div "Save" at bounding box center [898, 89] width 17 height 7
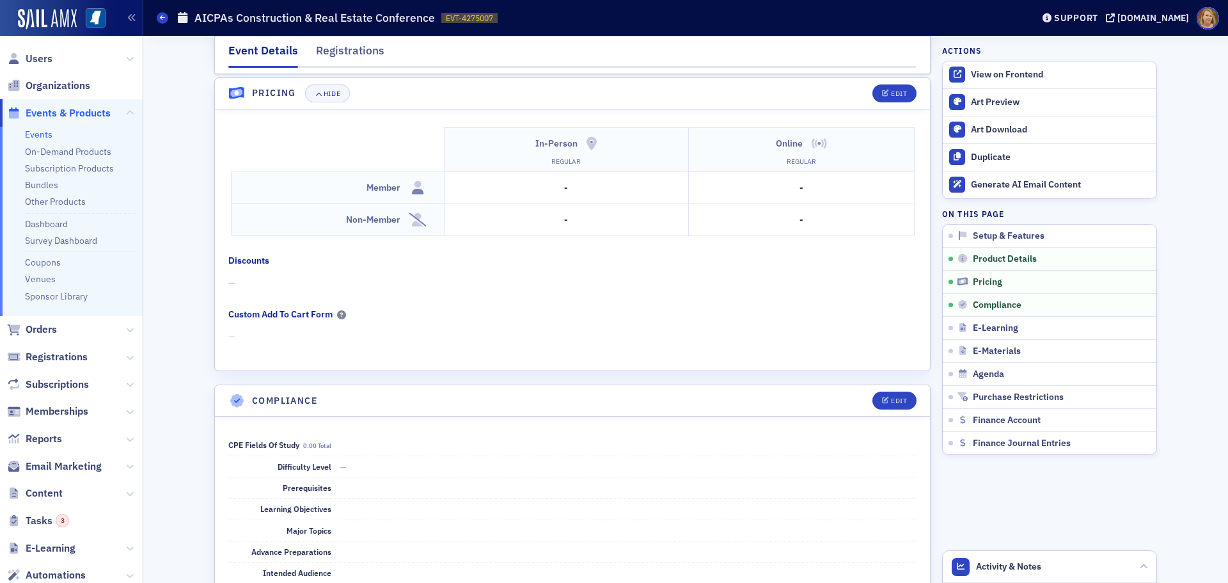
scroll to position [1347, 0]
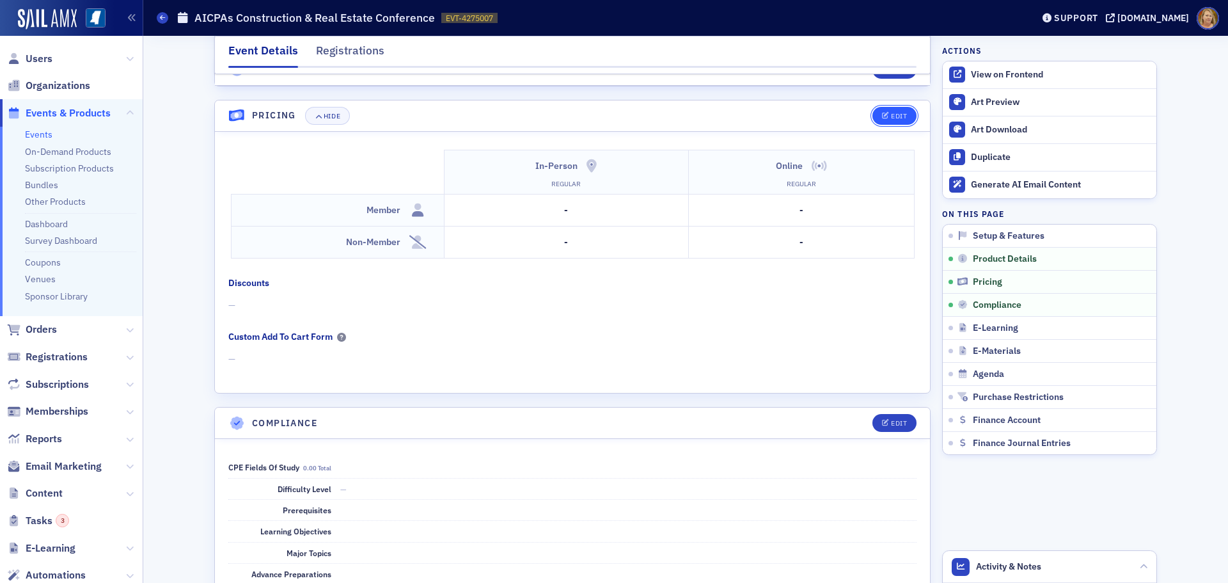
click at [891, 113] on div "Edit" at bounding box center [899, 116] width 16 height 7
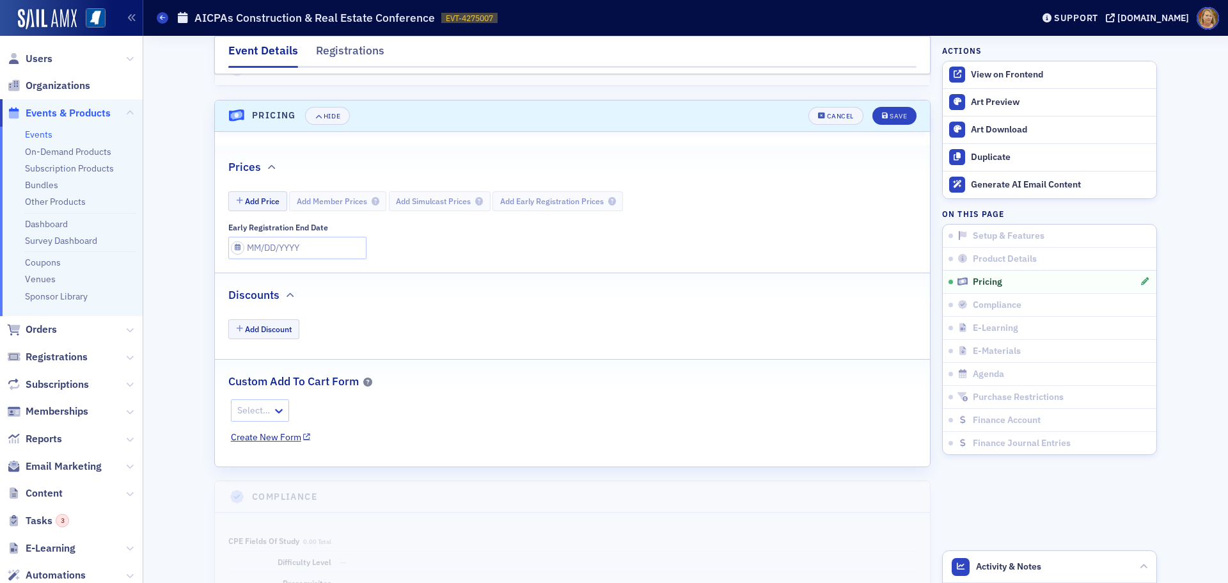
scroll to position [1372, 0]
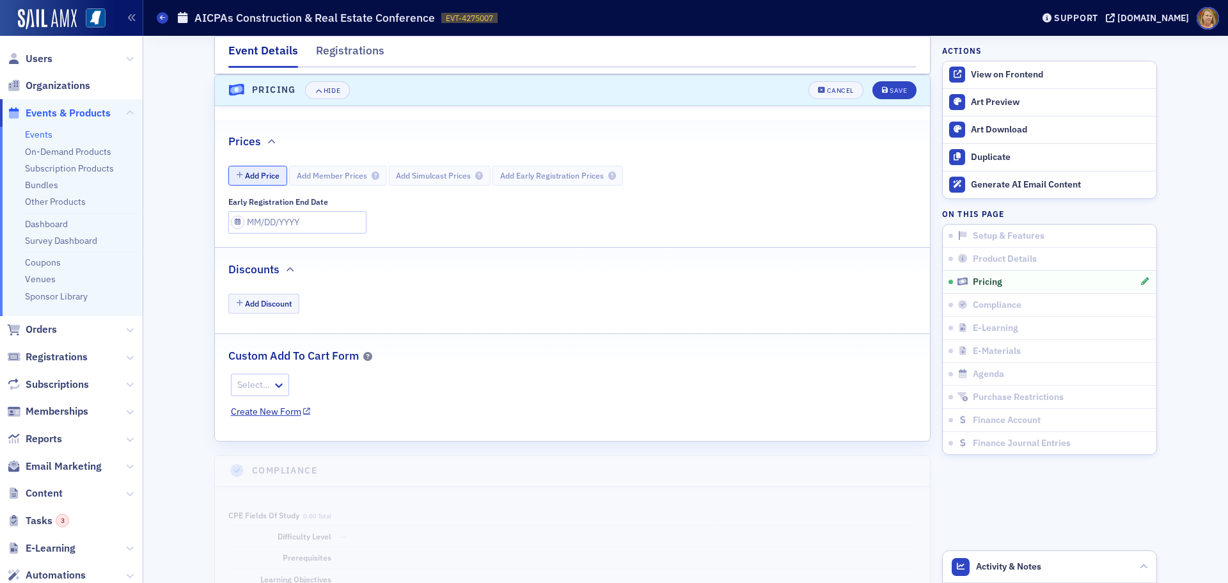
click at [269, 177] on button "Add Price" at bounding box center [257, 176] width 59 height 20
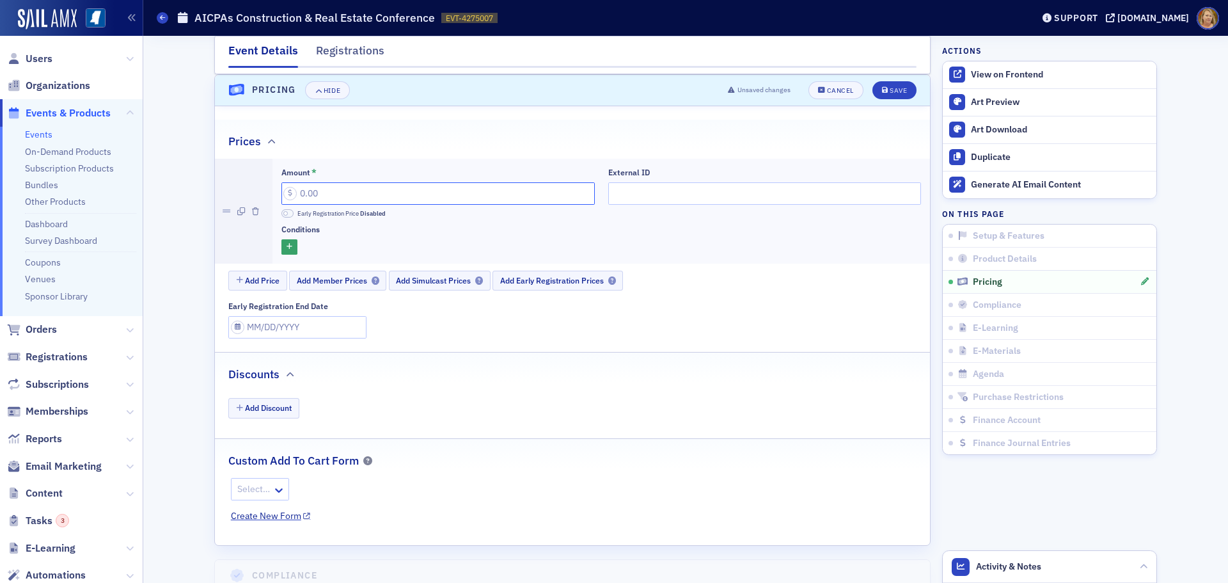
drag, startPoint x: 324, startPoint y: 198, endPoint x: 292, endPoint y: 200, distance: 32.0
click at [292, 197] on input "Amount *" at bounding box center [437, 193] width 313 height 22
type input "1,475.00"
click at [341, 279] on span "Add Member Prices" at bounding box center [338, 281] width 83 height 10
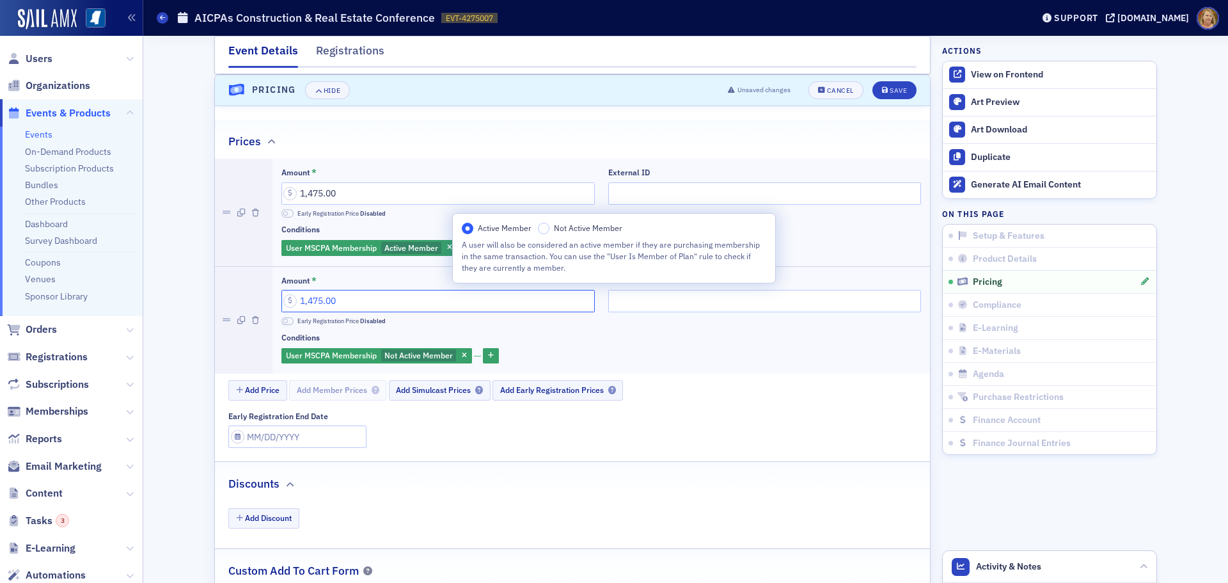
drag, startPoint x: 346, startPoint y: 301, endPoint x: 297, endPoint y: 299, distance: 49.3
click at [297, 299] on input "1,475.00" at bounding box center [437, 301] width 313 height 22
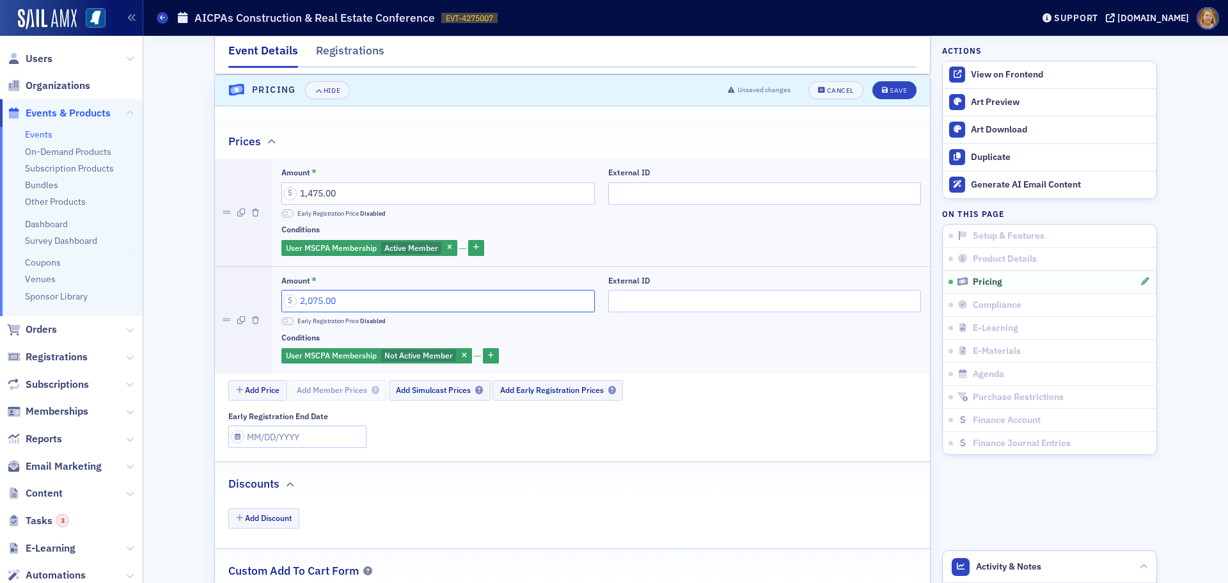
type input "2,075.00"
click at [373, 274] on div "Amount * 2,075.00 Early Registration Price Disabled External ID Conditions User…" at bounding box center [601, 320] width 658 height 107
click at [419, 358] on span "Not Active Member" at bounding box center [418, 355] width 68 height 10
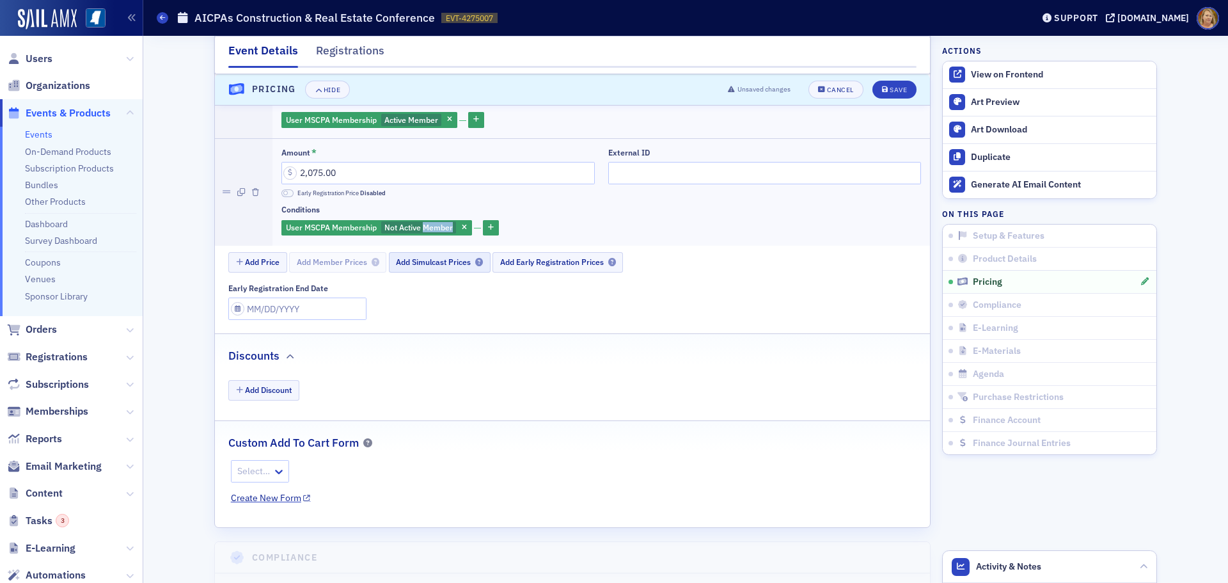
scroll to position [1564, 0]
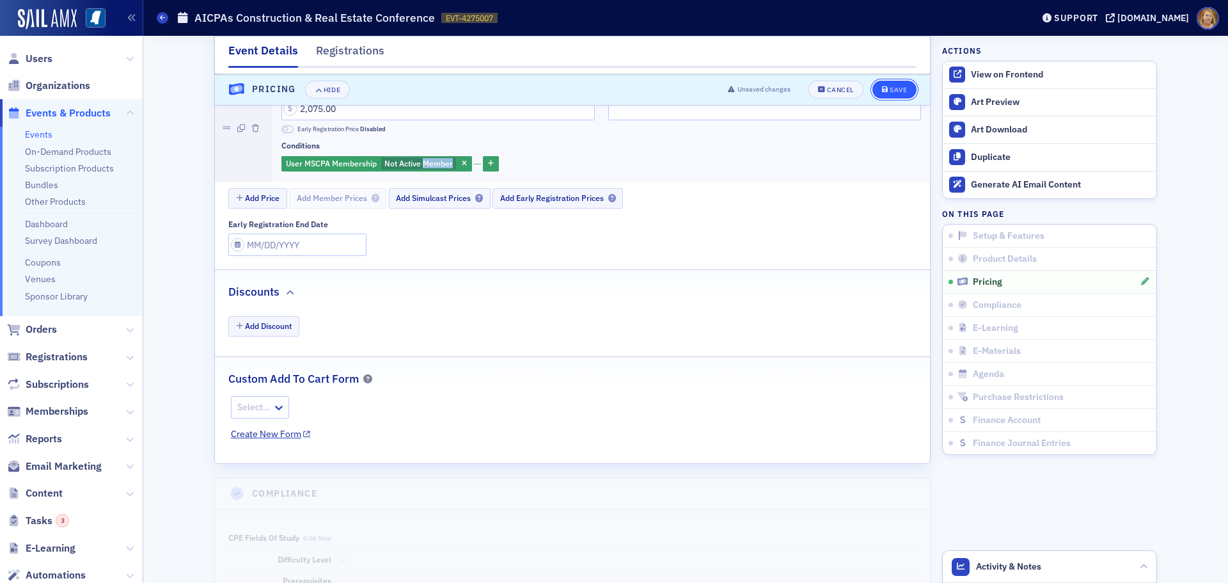
click at [882, 89] on icon "submit" at bounding box center [885, 89] width 6 height 7
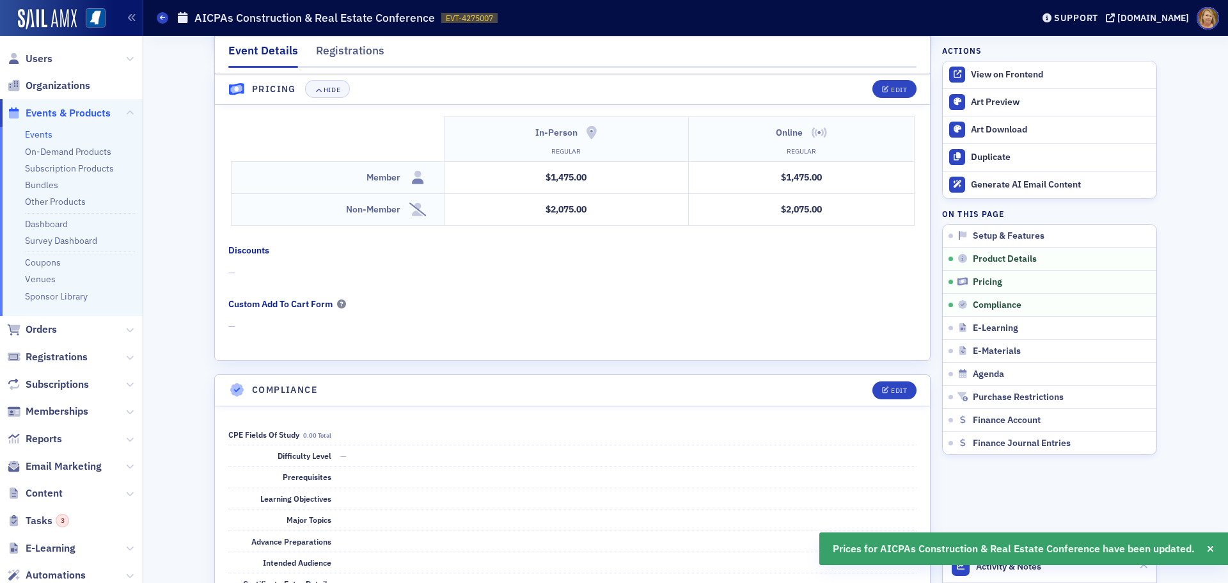
scroll to position [1324, 0]
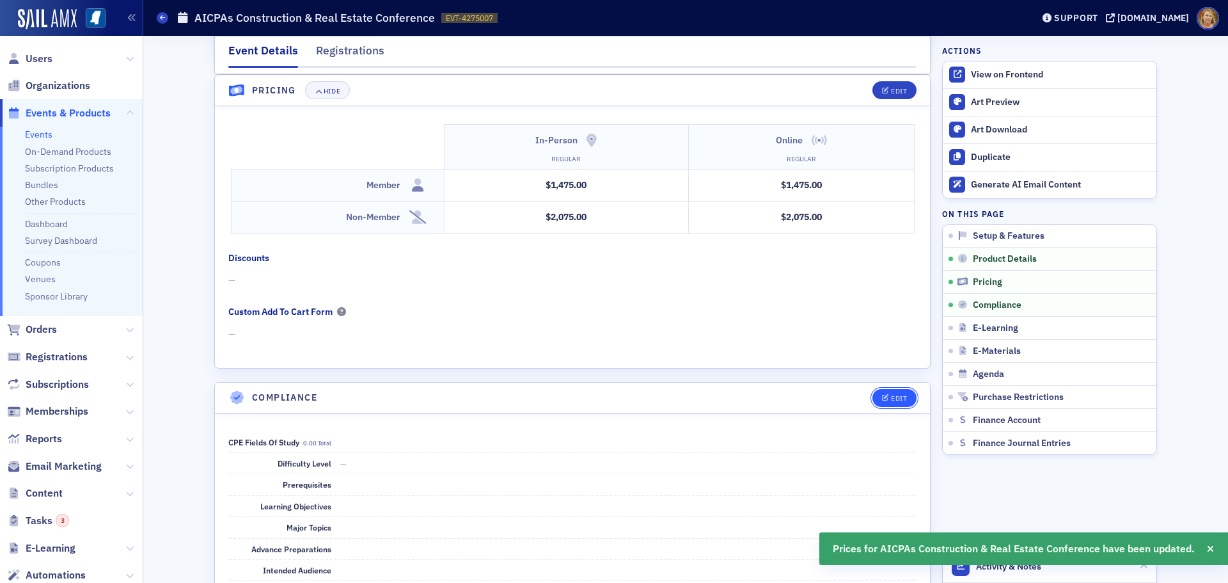
click at [891, 400] on div "Edit" at bounding box center [899, 398] width 16 height 7
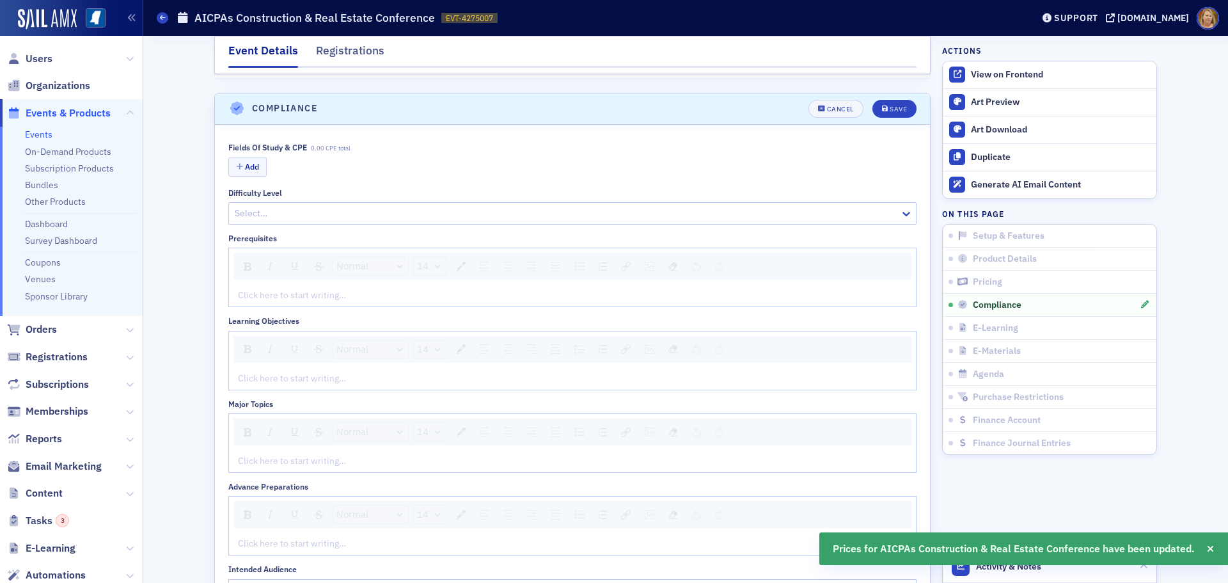
scroll to position [1631, 0]
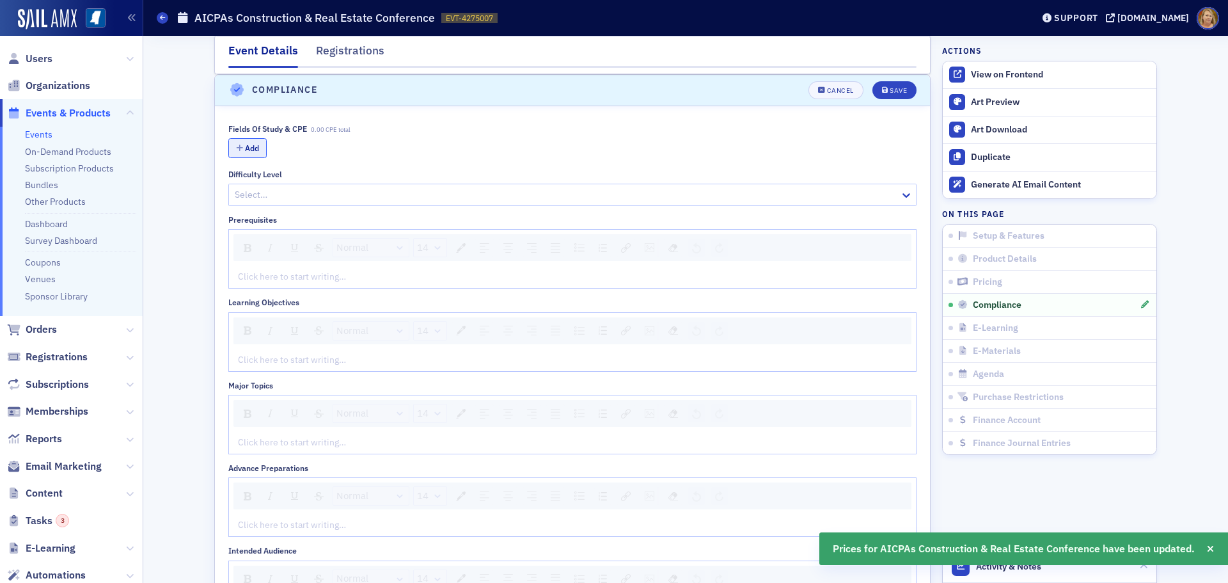
click at [248, 151] on button "Add" at bounding box center [247, 148] width 38 height 20
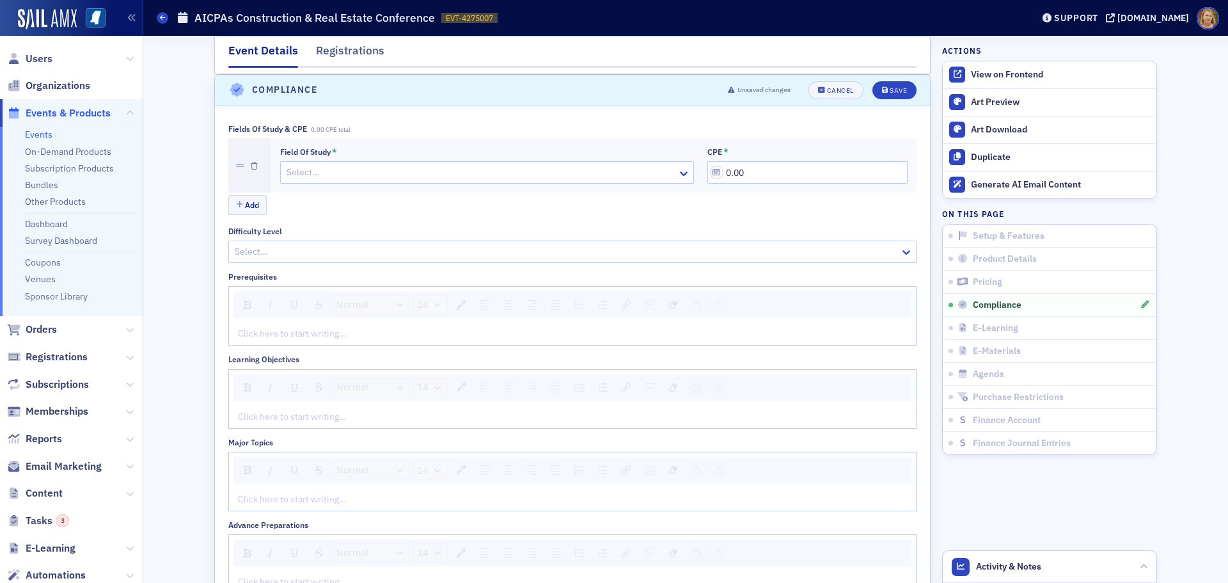
click at [290, 170] on div at bounding box center [480, 172] width 391 height 16
type input "Construction"
click at [255, 208] on button "Add" at bounding box center [247, 205] width 38 height 20
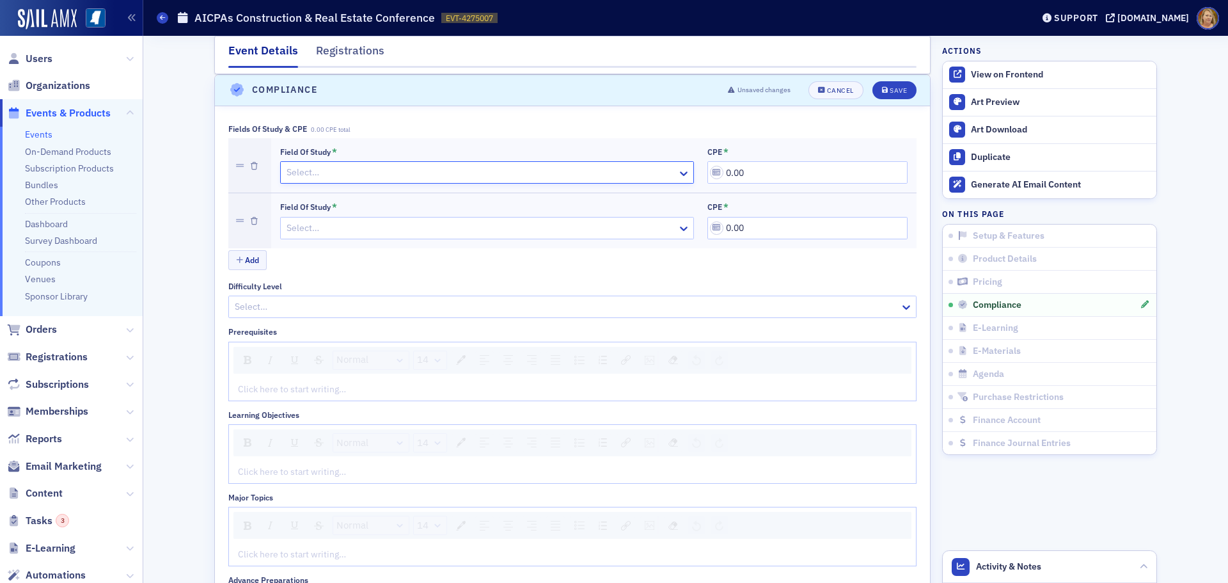
click at [291, 177] on div at bounding box center [480, 172] width 391 height 16
click at [405, 167] on div at bounding box center [474, 172] width 379 height 16
click at [324, 161] on div "Auditing" at bounding box center [487, 172] width 414 height 22
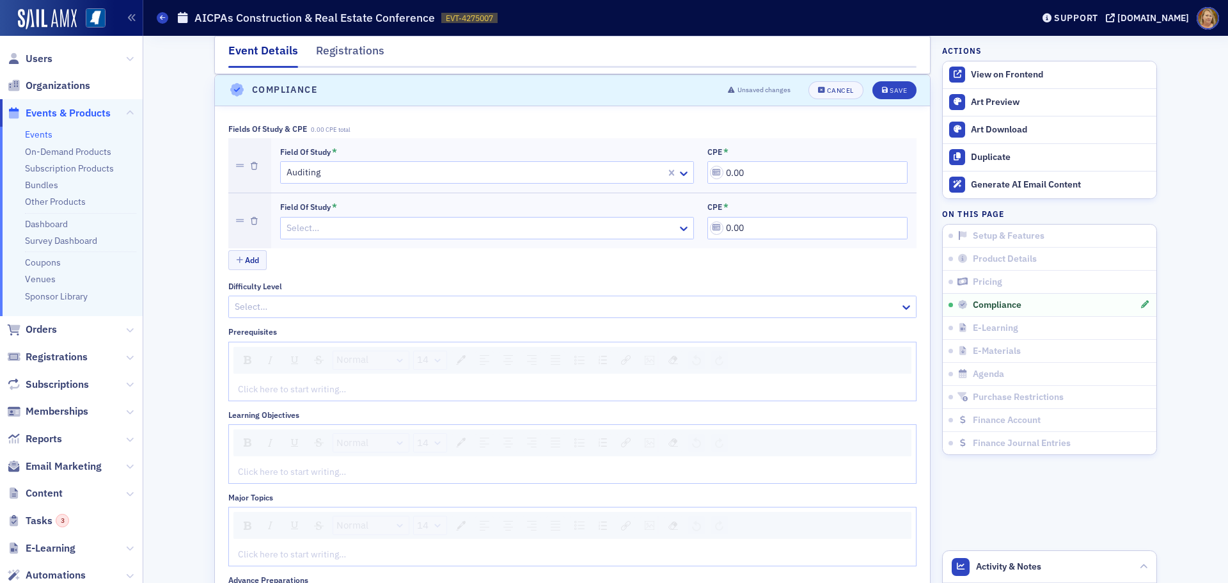
click at [271, 199] on div "Field of Study * Select… CPE * 0.00" at bounding box center [593, 220] width 645 height 54
click at [313, 174] on div at bounding box center [474, 172] width 379 height 16
click at [262, 212] on div at bounding box center [249, 220] width 43 height 54
click at [285, 223] on div at bounding box center [480, 228] width 391 height 16
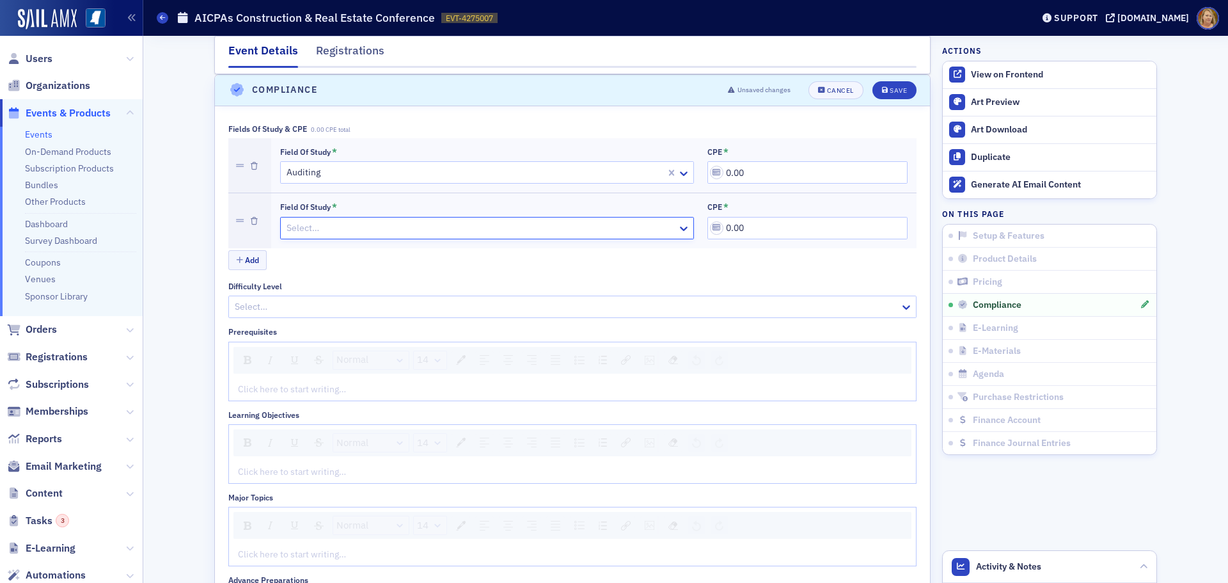
drag, startPoint x: 744, startPoint y: 171, endPoint x: 720, endPoint y: 175, distance: 24.0
click at [720, 175] on input "0.00" at bounding box center [807, 172] width 200 height 22
click at [743, 168] on input "9.50" at bounding box center [807, 172] width 200 height 22
click at [723, 232] on input "0.00" at bounding box center [807, 228] width 200 height 22
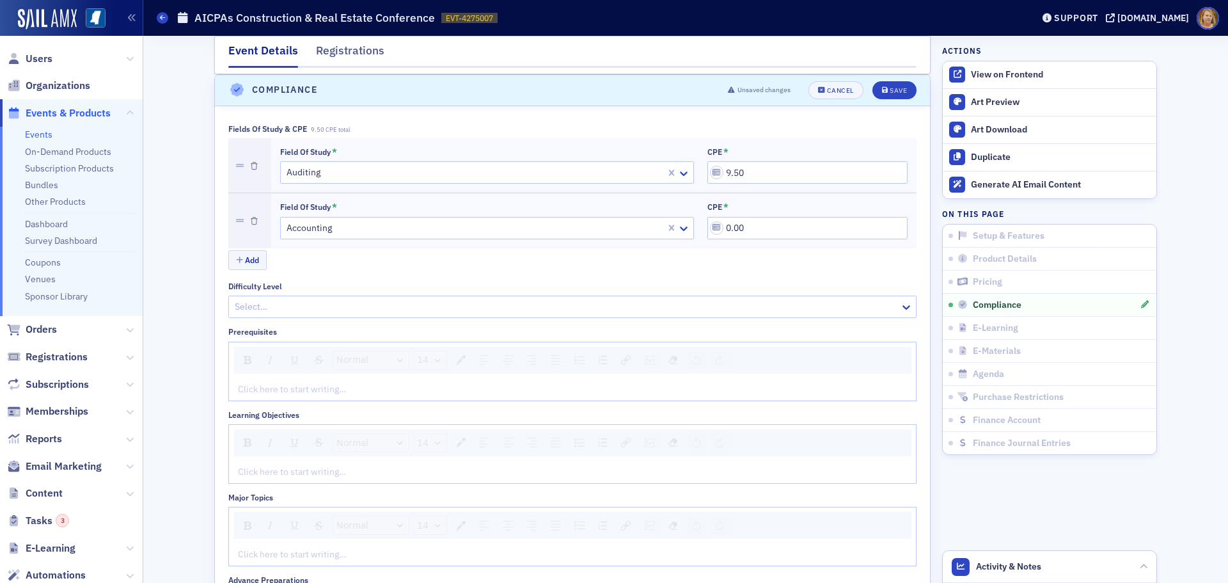
click at [622, 175] on div at bounding box center [474, 172] width 379 height 16
click at [698, 272] on div "Add" at bounding box center [572, 261] width 688 height 22
drag, startPoint x: 743, startPoint y: 175, endPoint x: 721, endPoint y: 173, distance: 21.1
click at [721, 173] on input "9.50" at bounding box center [807, 172] width 200 height 22
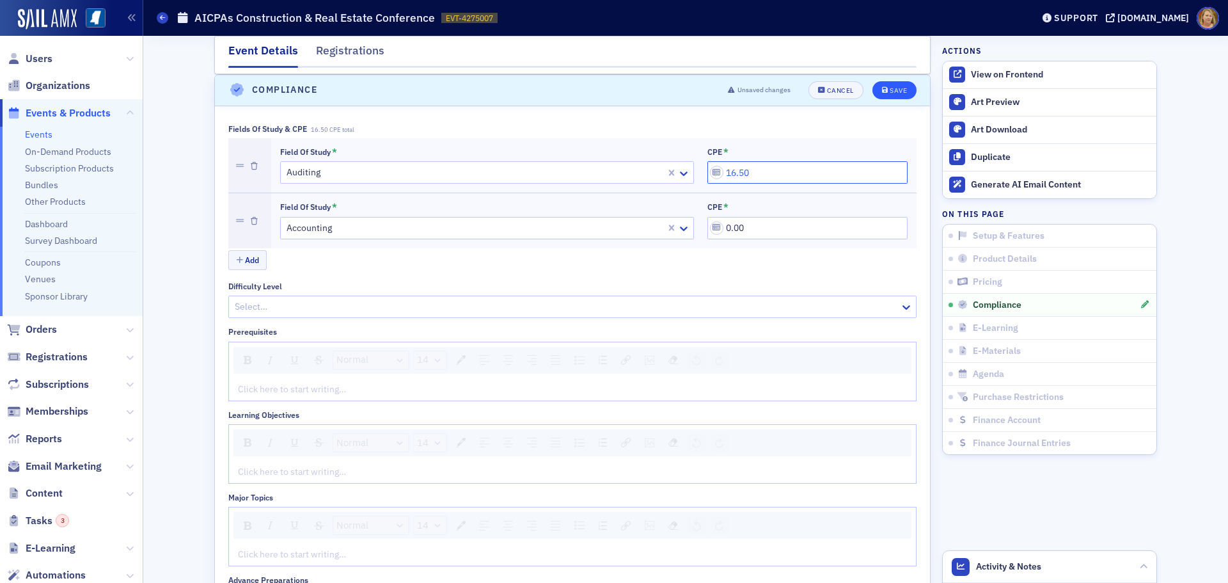
type input "16.50"
click at [891, 90] on div "Save" at bounding box center [898, 90] width 17 height 7
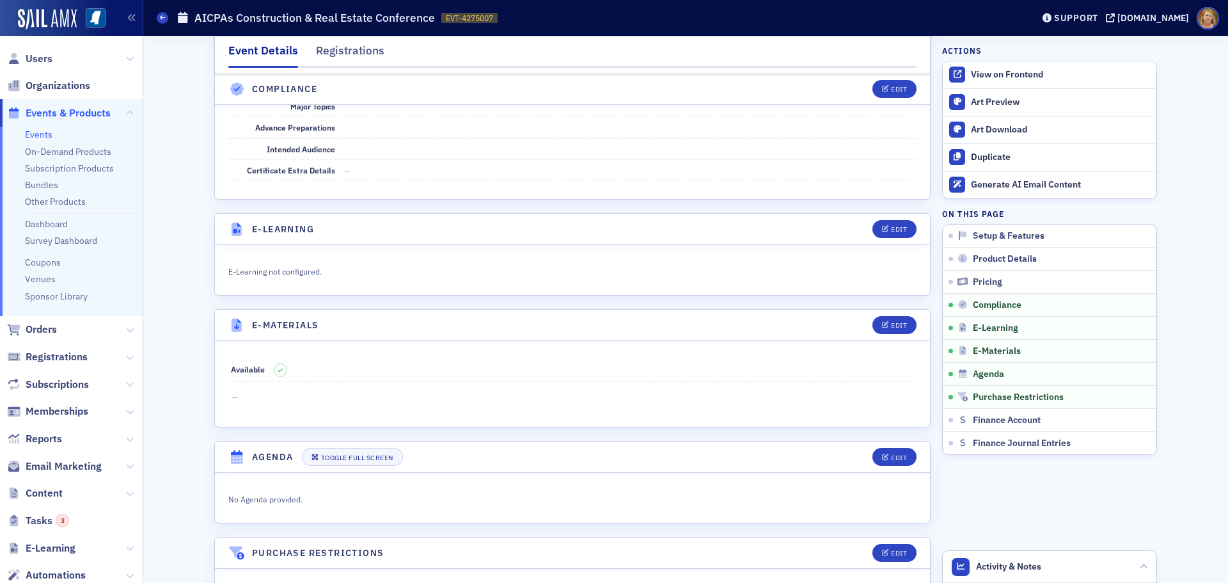
scroll to position [1711, 0]
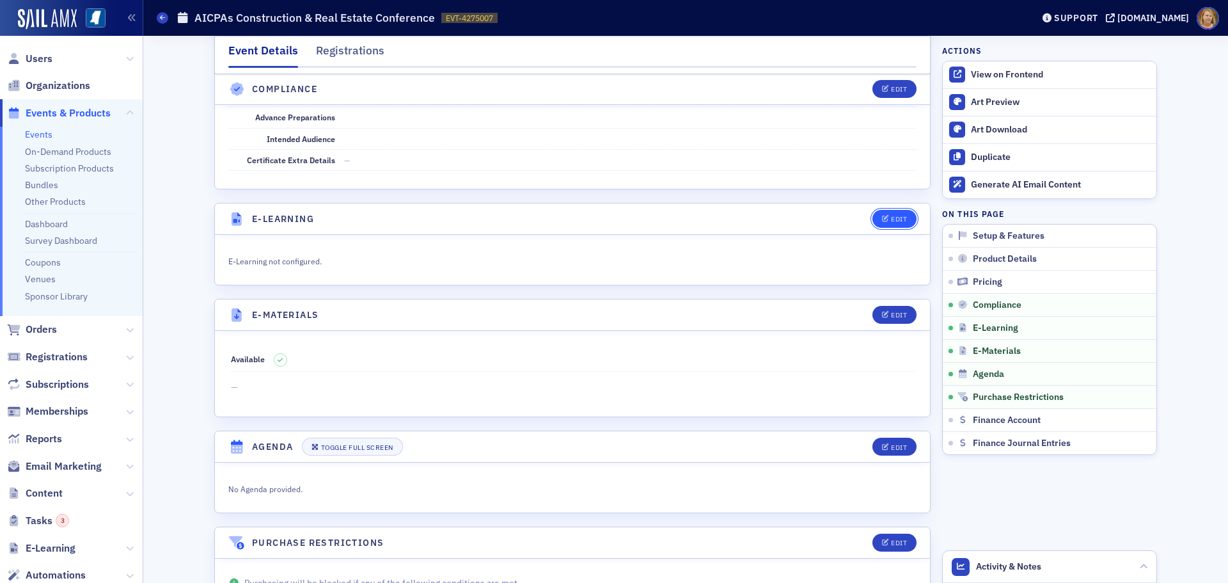
click at [884, 224] on button "Edit" at bounding box center [894, 219] width 44 height 18
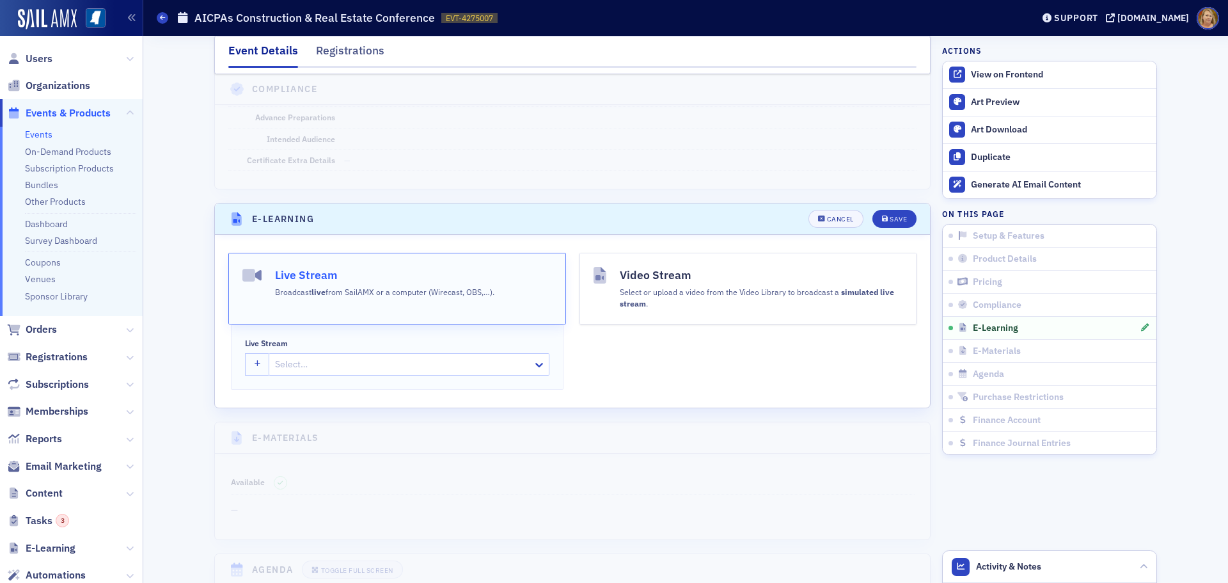
scroll to position [1839, 0]
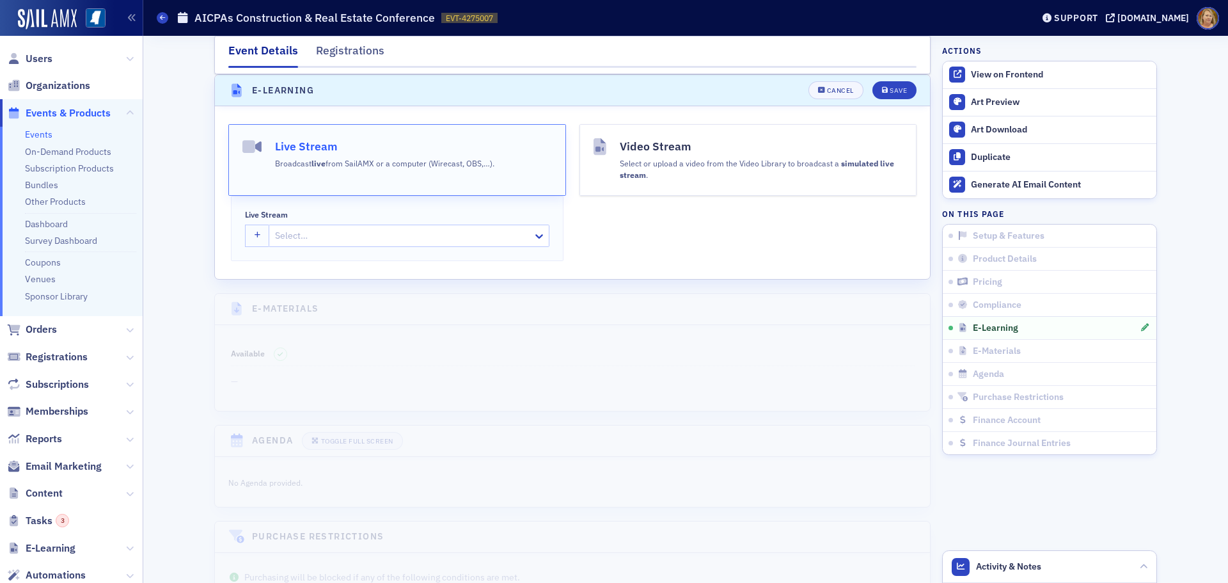
click at [329, 230] on div at bounding box center [403, 236] width 258 height 16
type input "AICPAs Construction & Real Estate Conference"
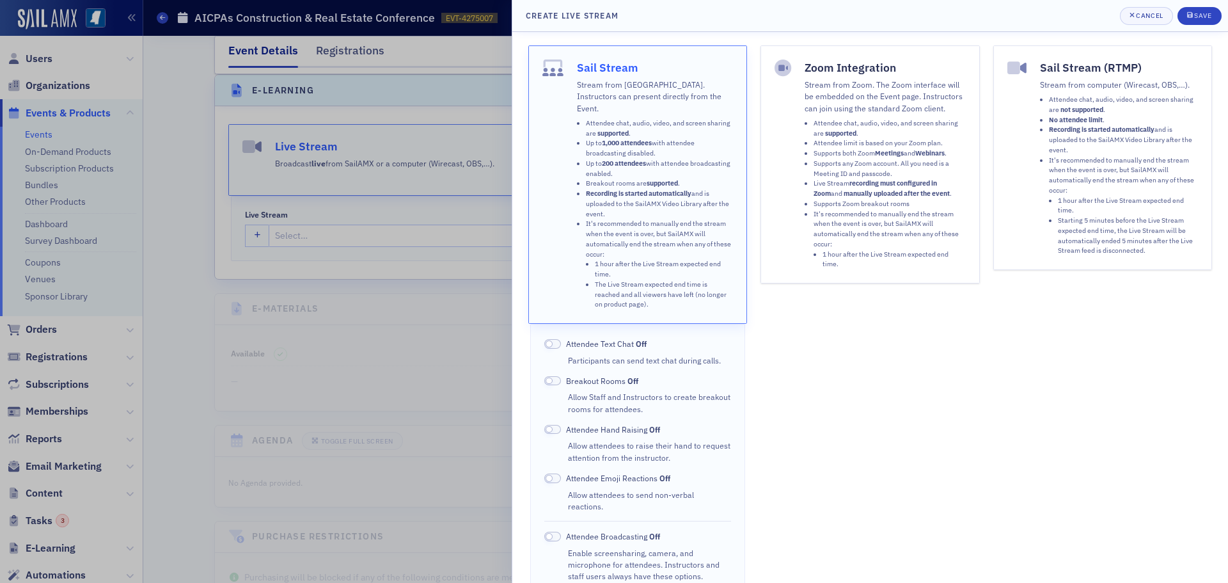
click at [561, 338] on label "Attendee Text Chat Off" at bounding box center [595, 344] width 102 height 12
click at [556, 339] on span at bounding box center [552, 344] width 17 height 10
click at [553, 473] on span at bounding box center [552, 478] width 17 height 10
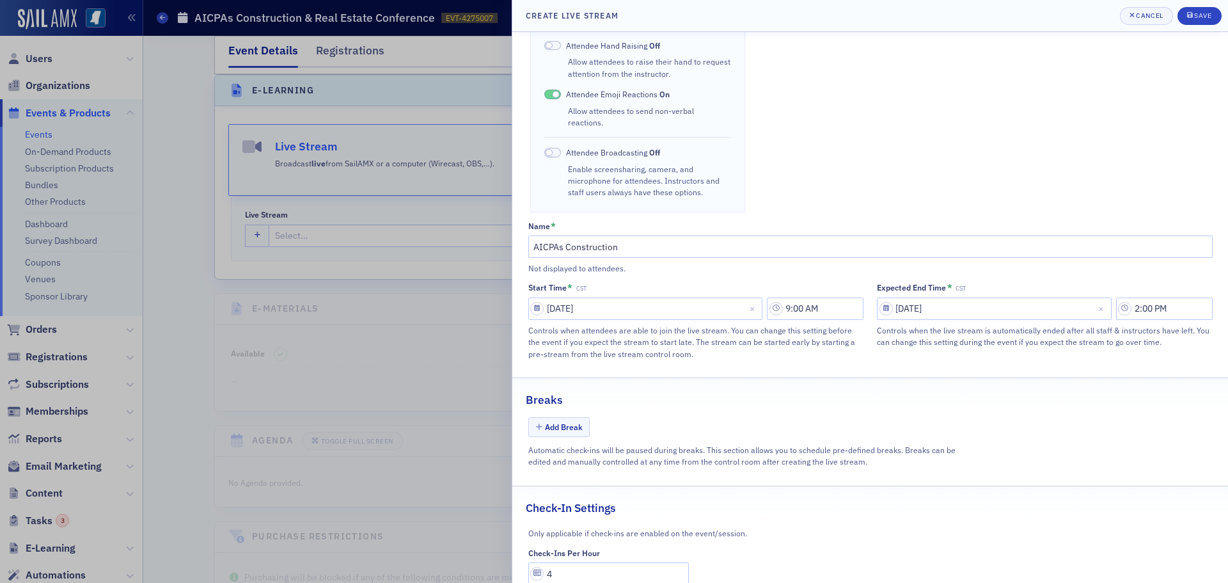
scroll to position [405, 0]
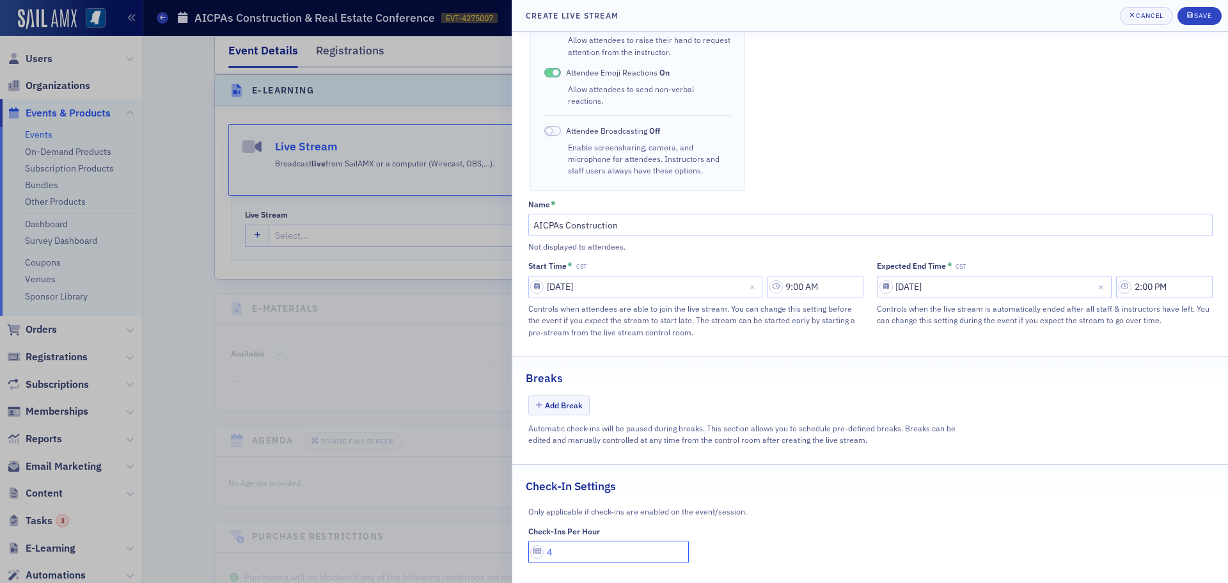
drag, startPoint x: 556, startPoint y: 538, endPoint x: 547, endPoint y: 540, distance: 9.2
click at [547, 540] on input "4" at bounding box center [608, 551] width 161 height 22
click at [557, 540] on input "4" at bounding box center [608, 551] width 161 height 22
type input "1"
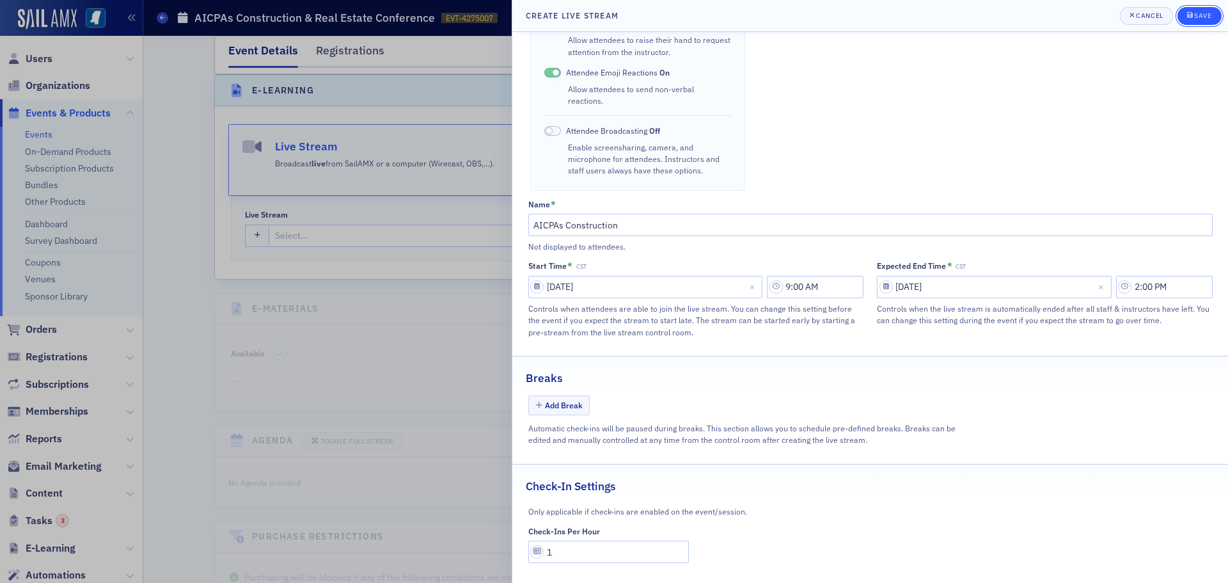
click at [1191, 17] on icon "submit" at bounding box center [1190, 15] width 6 height 6
click at [1192, 17] on icon "submit" at bounding box center [1190, 15] width 6 height 6
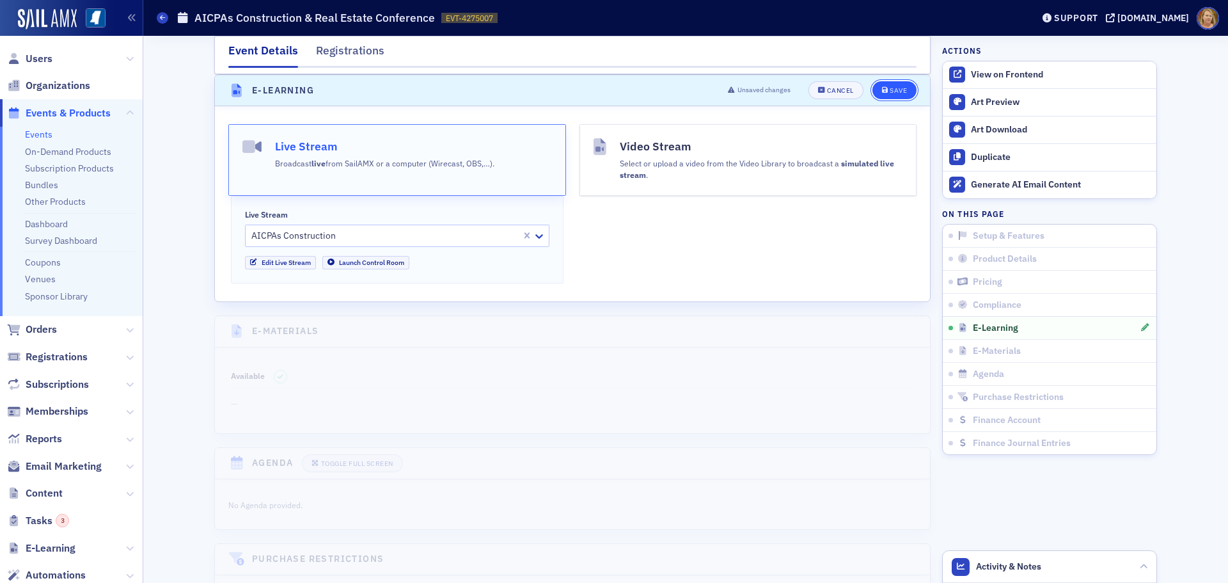
click at [891, 93] on div "Save" at bounding box center [898, 90] width 17 height 7
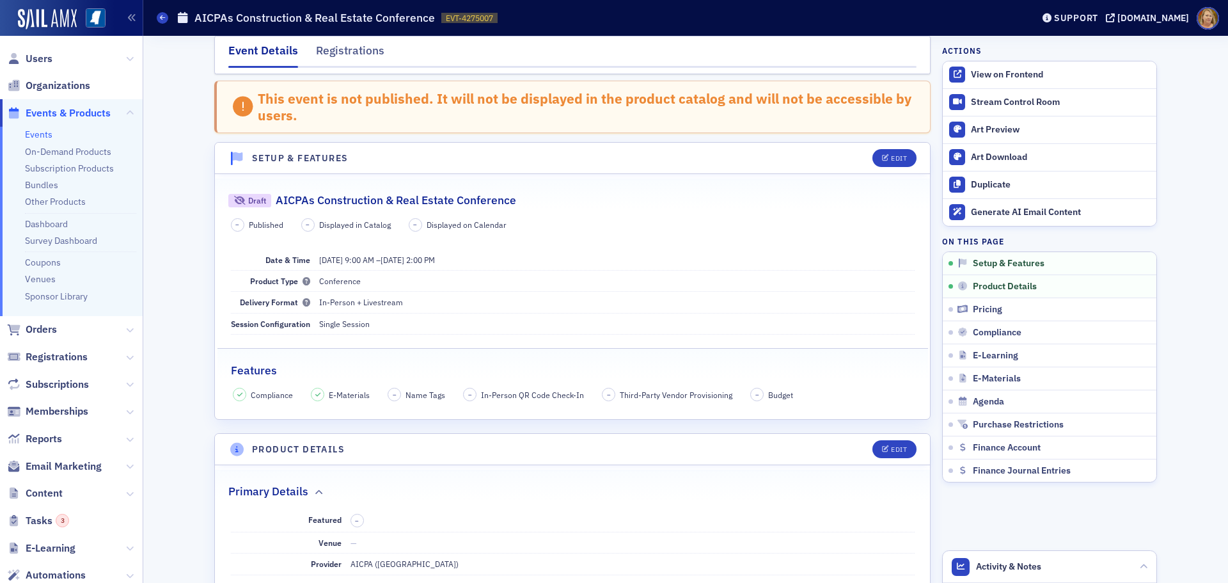
scroll to position [0, 0]
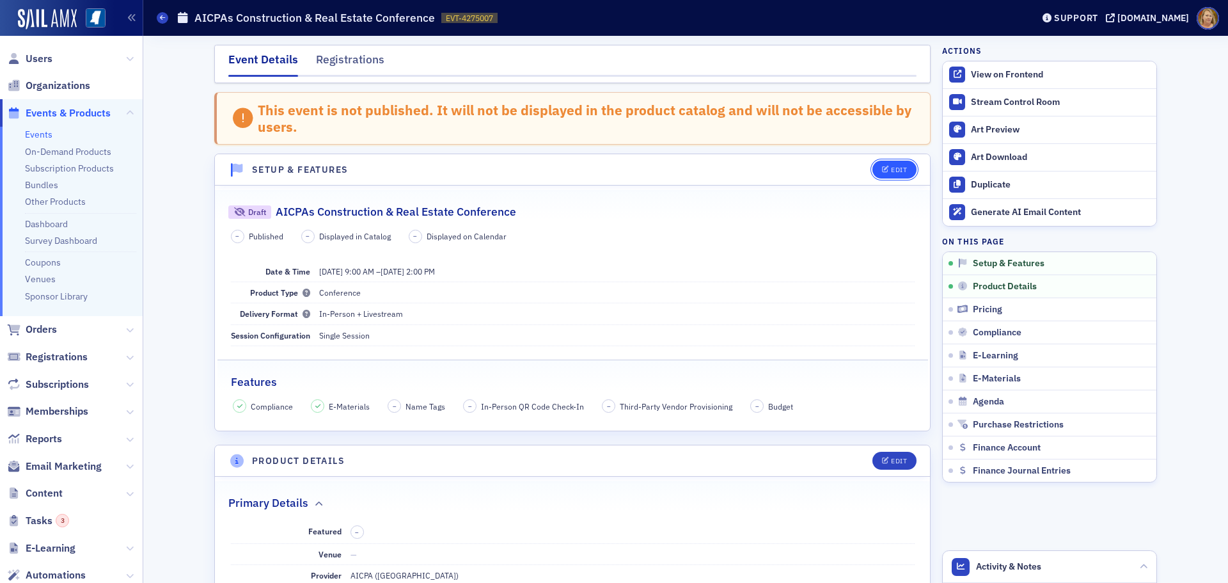
click at [892, 171] on div "Edit" at bounding box center [899, 169] width 16 height 7
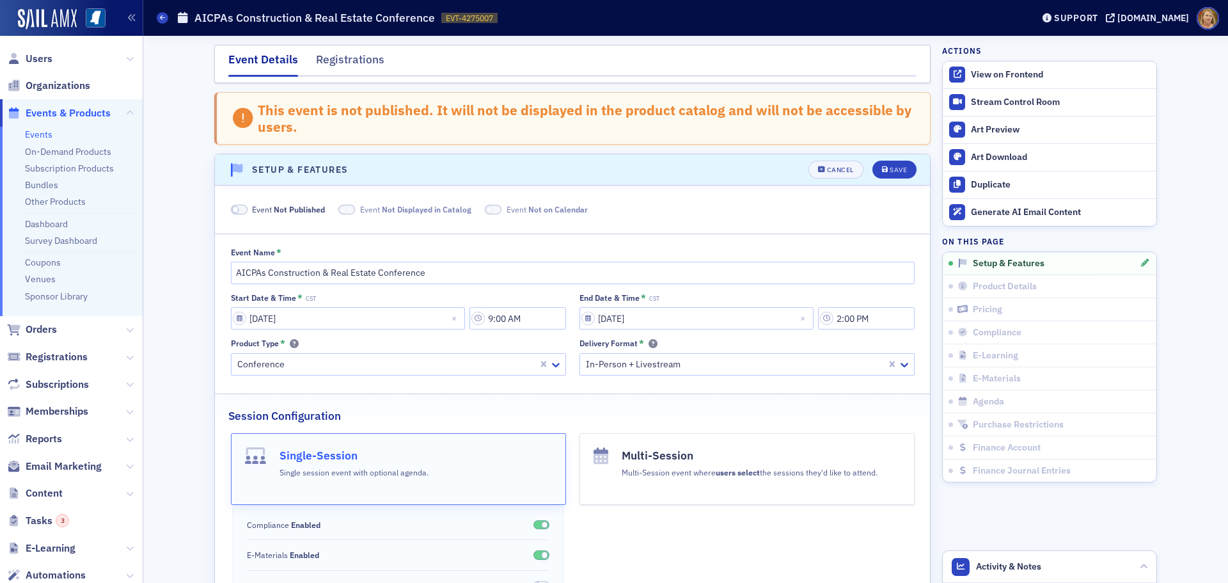
scroll to position [79, 0]
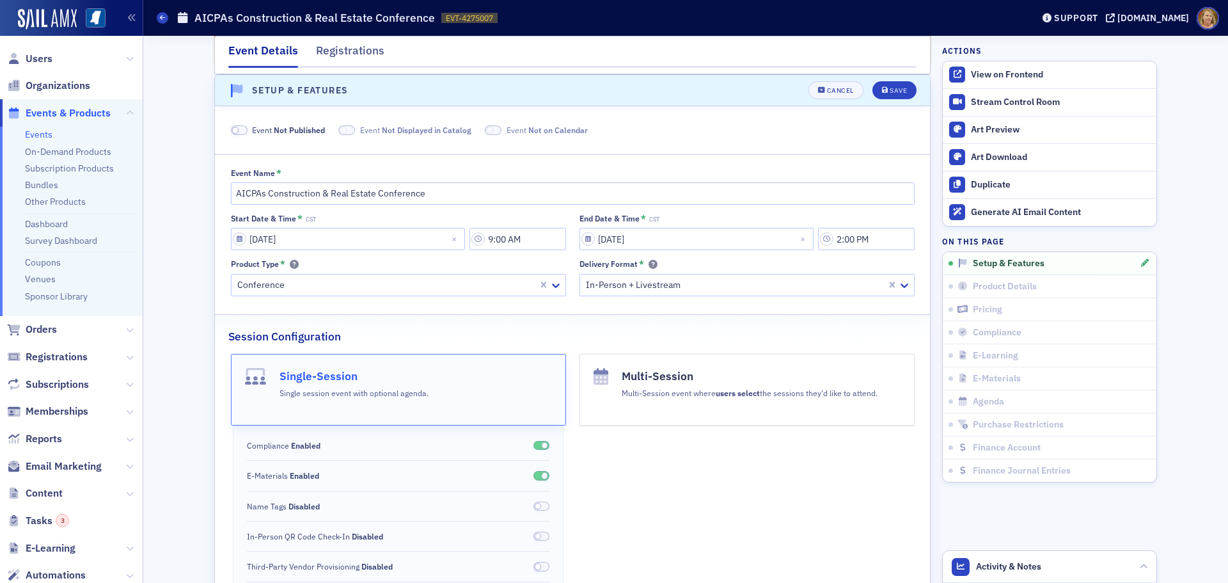
click at [239, 130] on span at bounding box center [239, 130] width 17 height 10
click at [890, 91] on div "Save" at bounding box center [898, 90] width 17 height 7
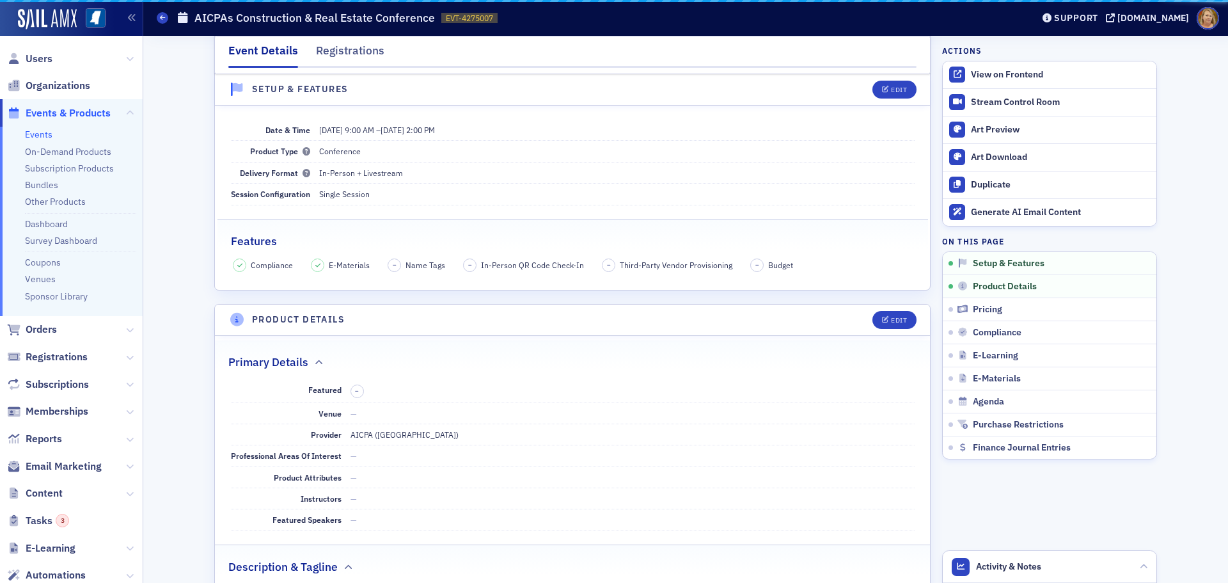
scroll to position [18, 0]
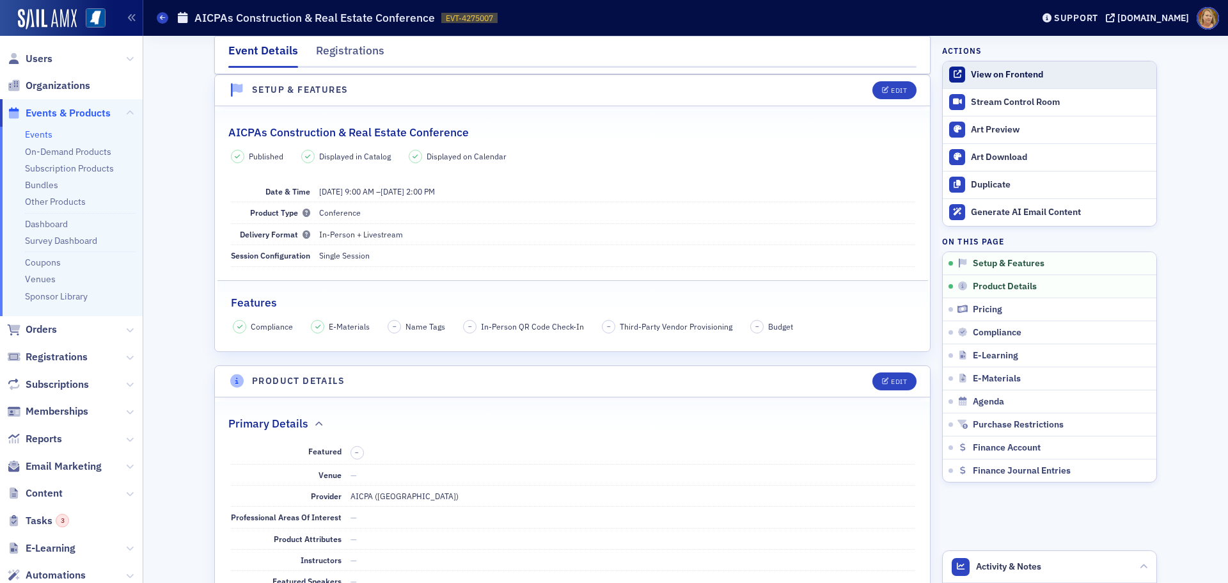
click at [973, 75] on div "View on Frontend" at bounding box center [1060, 75] width 179 height 12
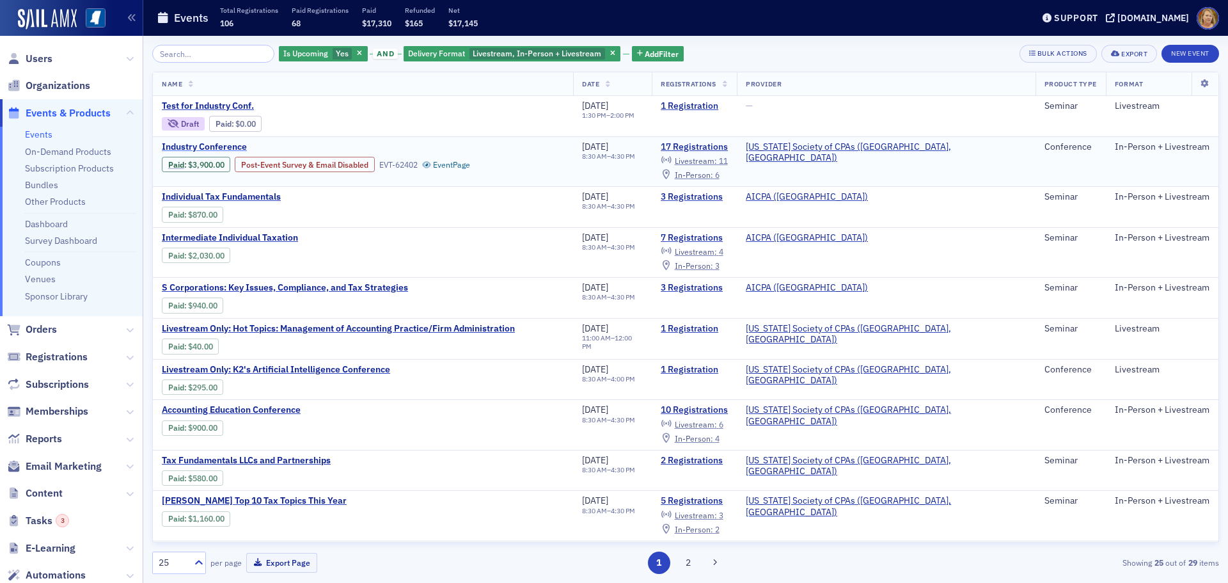
click at [189, 150] on span "Industry Conference" at bounding box center [269, 147] width 215 height 12
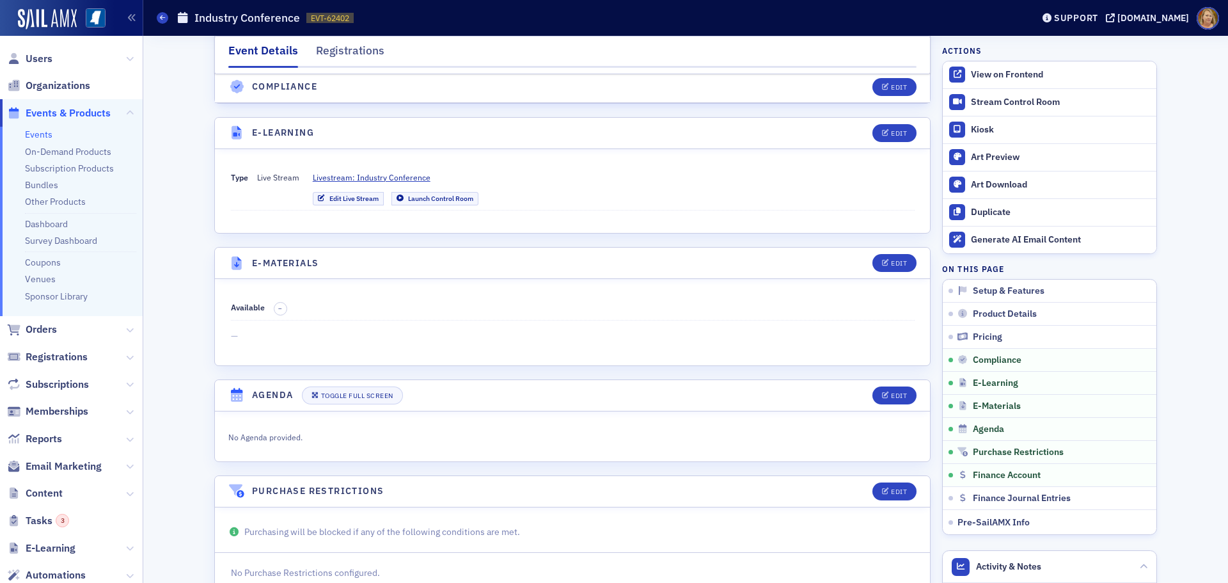
scroll to position [2558, 0]
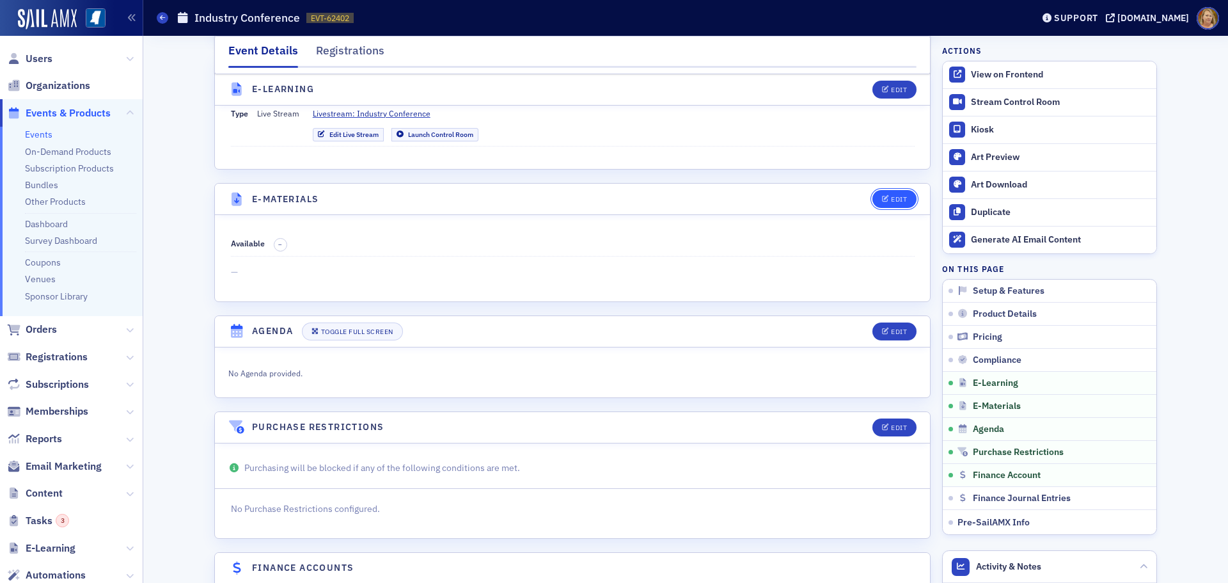
click at [891, 196] on div "Edit" at bounding box center [899, 199] width 16 height 7
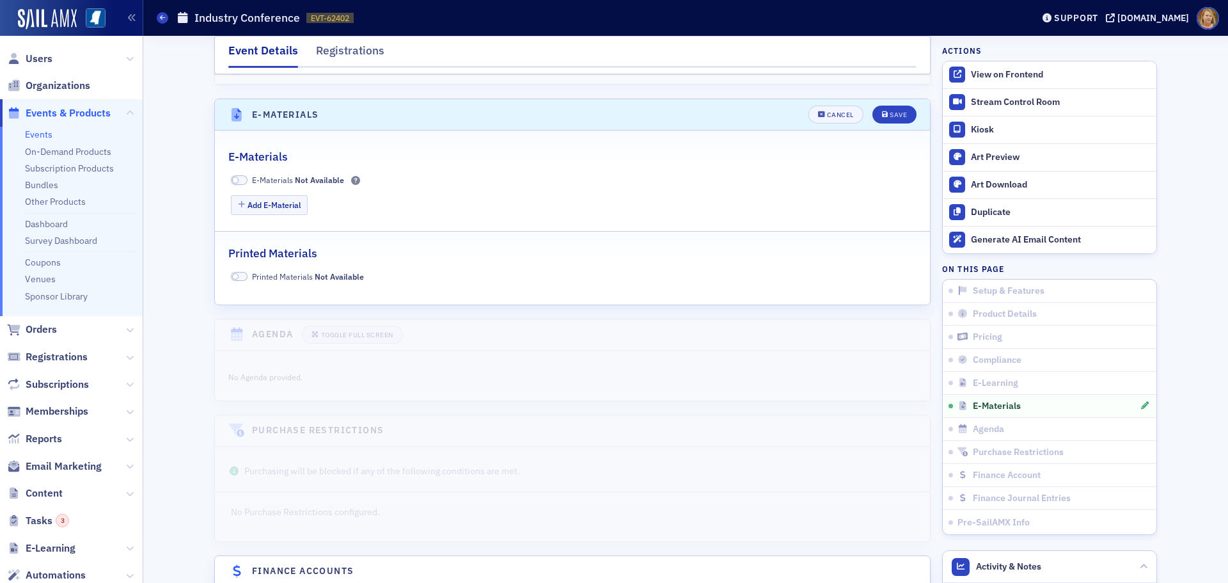
scroll to position [2650, 0]
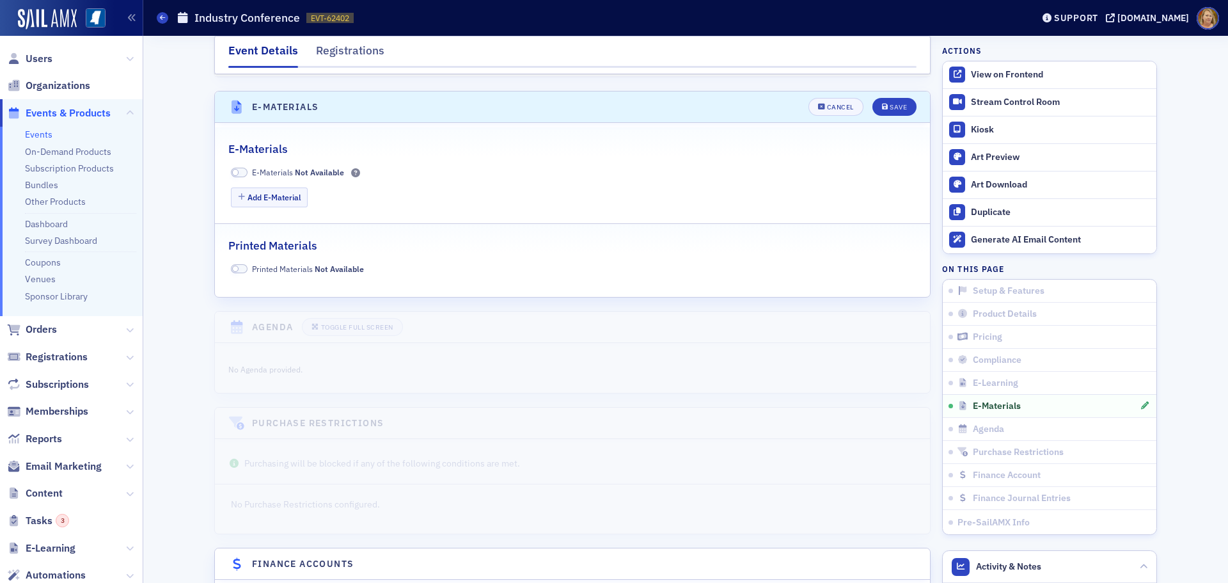
click at [235, 168] on span at bounding box center [239, 173] width 17 height 10
click at [256, 187] on button "Add E-Material" at bounding box center [269, 197] width 77 height 20
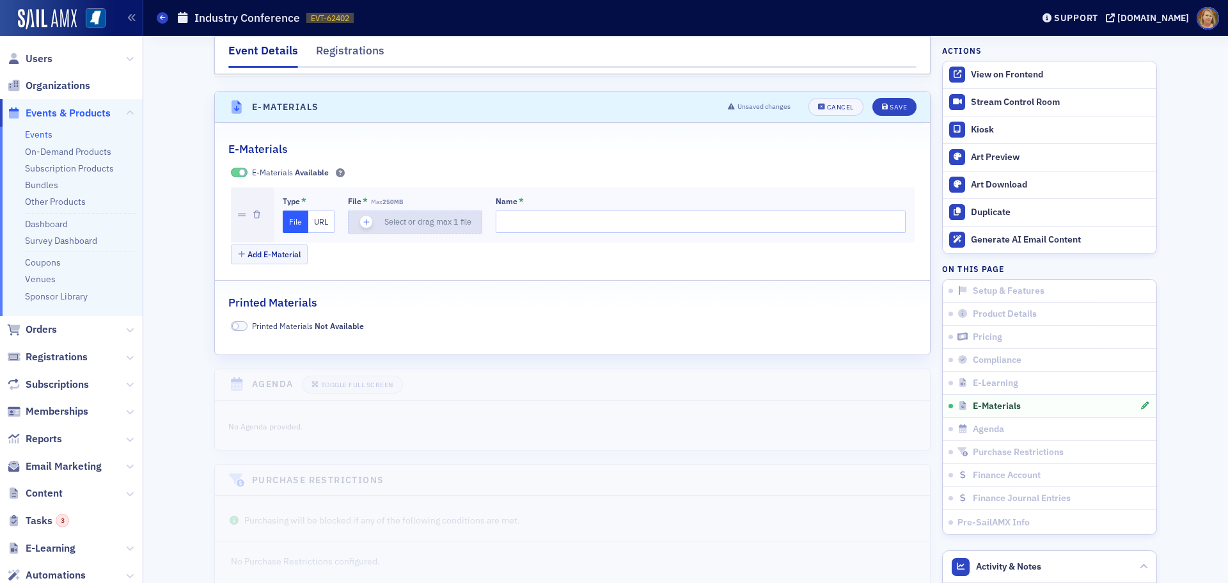
click at [364, 216] on icon "button" at bounding box center [367, 222] width 12 height 12
type input "StableCoin and GENIUS Act - An Executive Overview_V2"
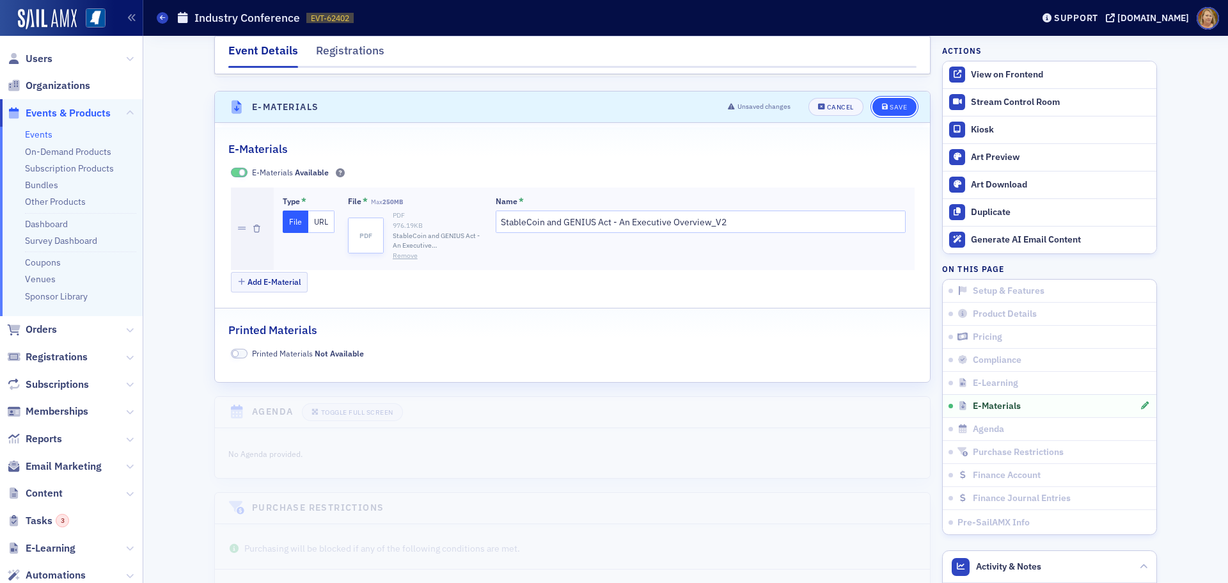
click at [900, 104] on div "Save" at bounding box center [898, 107] width 17 height 7
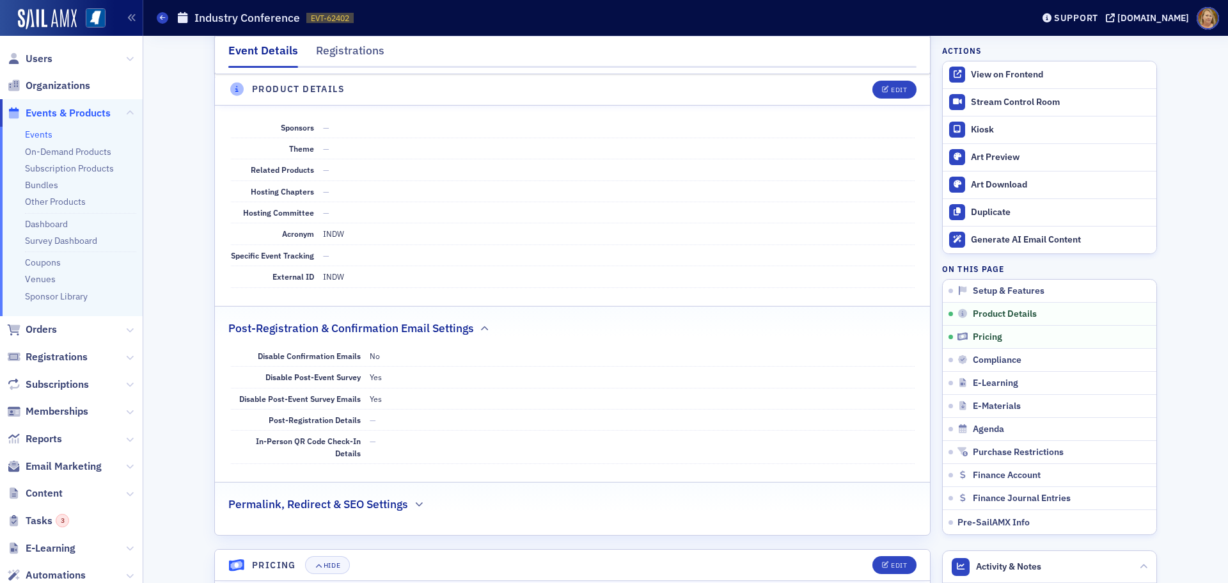
scroll to position [1535, 0]
